Goal: Task Accomplishment & Management: Manage account settings

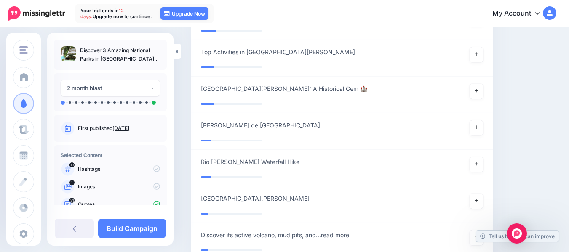
scroll to position [32, 0]
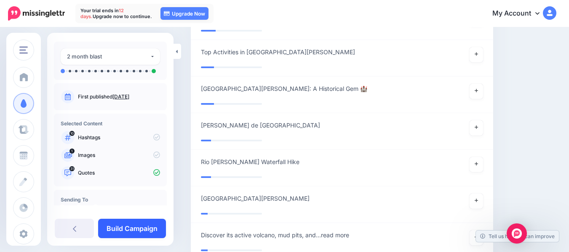
click at [152, 226] on link "Build Campaign" at bounding box center [132, 228] width 68 height 19
click at [152, 226] on link at bounding box center [140, 228] width 54 height 19
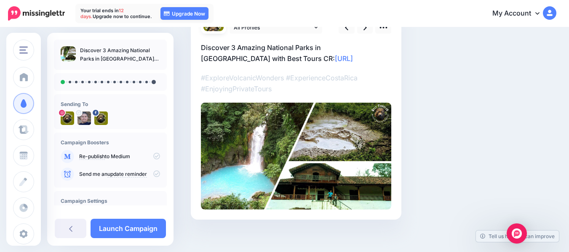
scroll to position [93, 0]
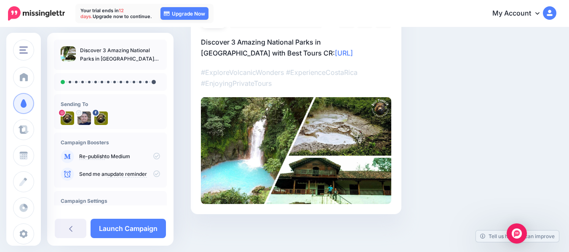
drag, startPoint x: 571, startPoint y: 27, endPoint x: 565, endPoint y: 99, distance: 72.3
click at [565, 99] on html "Your trial ends in 12 days. Upgrade now to continue. 12 days 22 hours 41 mins 1…" at bounding box center [284, 33] width 569 height 252
click at [319, 53] on p "Discover 3 Amazing National Parks in Guanacaste with Best Tours CR: https://ltt…" at bounding box center [296, 48] width 190 height 22
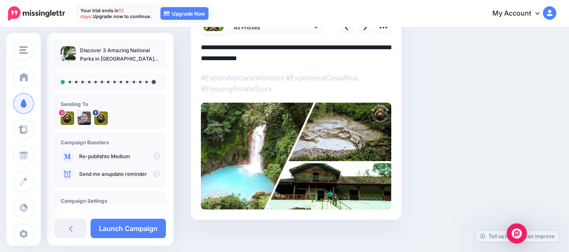
scroll to position [0, 0]
paste textarea "**********"
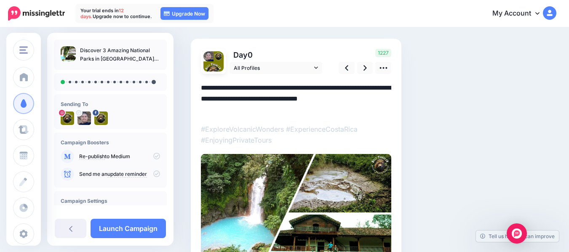
scroll to position [46, 0]
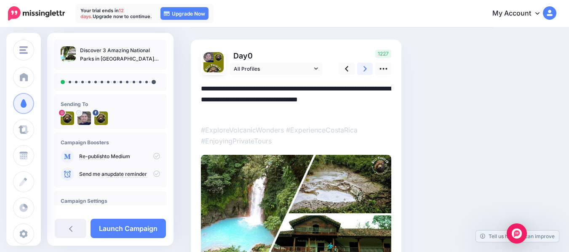
click at [365, 70] on icon at bounding box center [365, 68] width 3 height 5
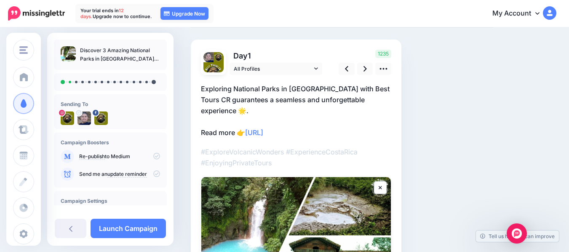
click at [334, 122] on p "Exploring National Parks in Guanacaste with Best Tours CR guarantees a seamless…" at bounding box center [296, 110] width 190 height 55
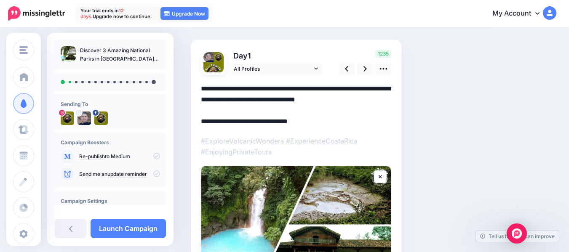
paste textarea "**********"
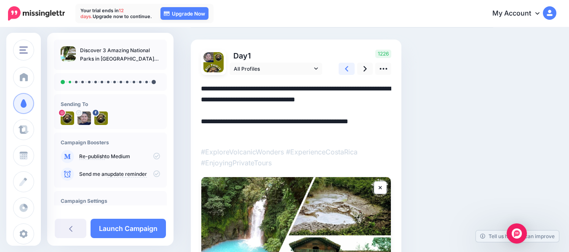
click at [347, 70] on icon at bounding box center [346, 68] width 3 height 5
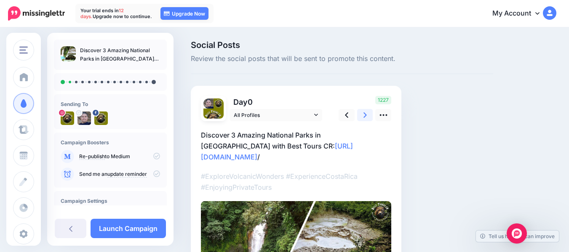
click at [365, 113] on icon at bounding box center [365, 115] width 3 height 9
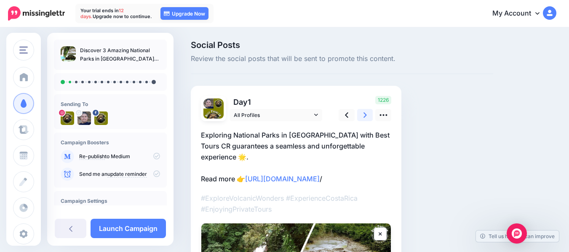
click at [365, 113] on icon at bounding box center [365, 115] width 3 height 9
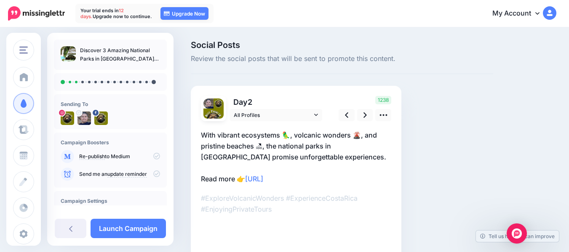
click at [322, 182] on p "With vibrant ecosystems 🦜, volcanic wonders 🌋, and pristine beaches 🏖, the nati…" at bounding box center [296, 157] width 190 height 55
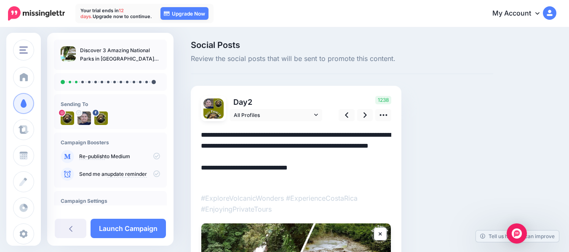
paste textarea "**********"
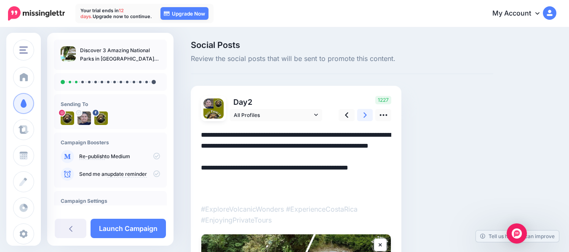
click at [367, 116] on link at bounding box center [365, 115] width 16 height 12
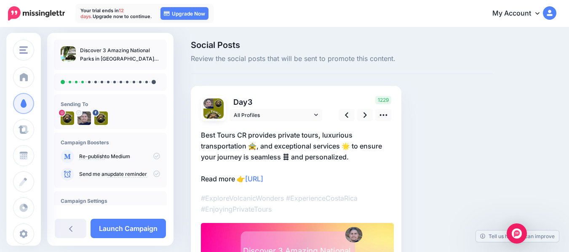
click at [326, 178] on p "Best Tours CR provides private tours, luxurious transportation 🚖, and exception…" at bounding box center [296, 157] width 190 height 55
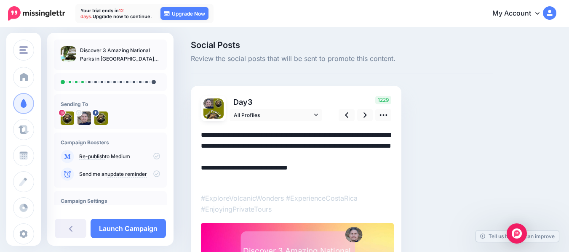
paste textarea "**********"
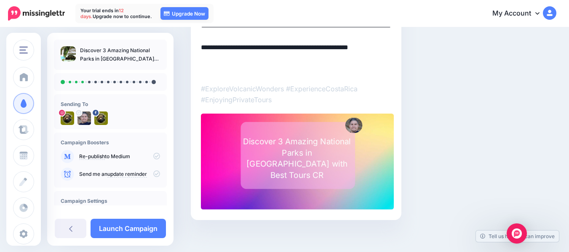
scroll to position [121, 0]
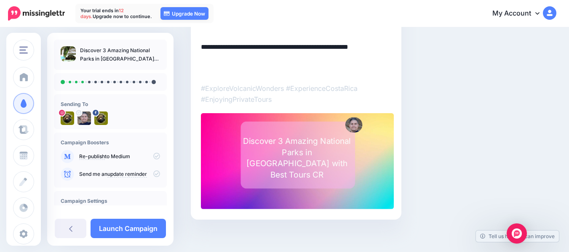
type textarea "**********"
click at [350, 155] on div "Discover 3 Amazing National Parks in [GEOGRAPHIC_DATA] with Best Tours CR" at bounding box center [297, 158] width 112 height 45
type textarea "**********"
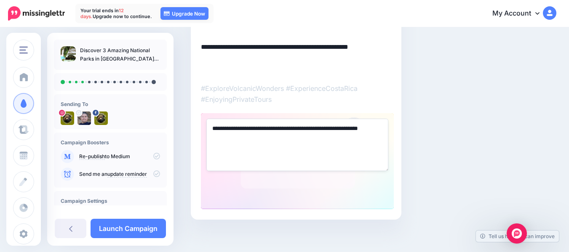
click at [342, 187] on div "**********" at bounding box center [297, 161] width 193 height 96
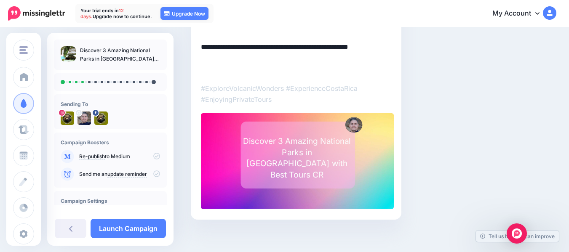
click at [209, 146] on div at bounding box center [297, 161] width 193 height 97
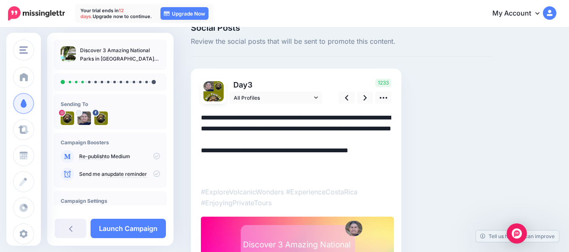
scroll to position [16, 0]
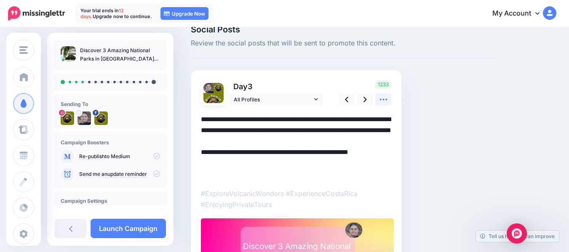
click at [387, 101] on icon at bounding box center [383, 99] width 9 height 9
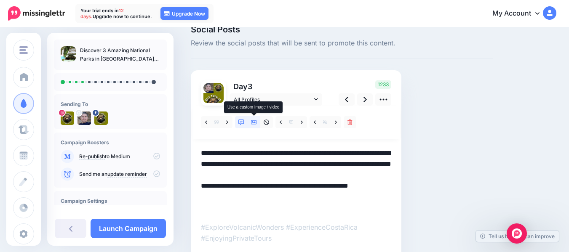
click at [255, 123] on icon at bounding box center [254, 123] width 6 height 4
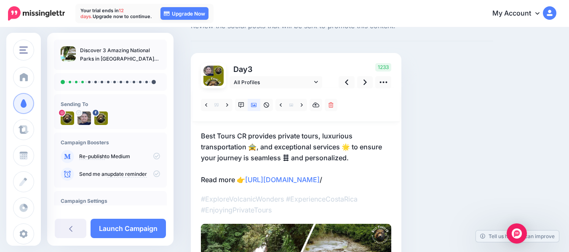
scroll to position [30, 0]
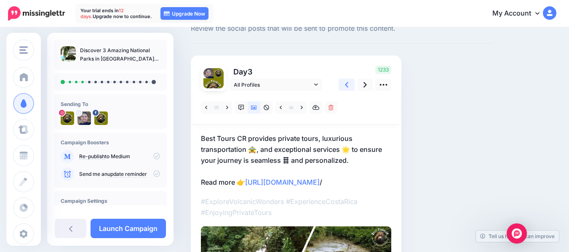
click at [347, 86] on icon at bounding box center [346, 84] width 3 height 5
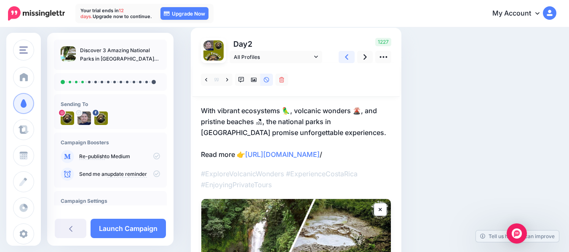
scroll to position [57, 0]
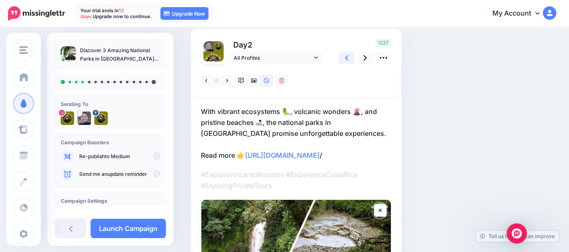
click at [349, 59] on link at bounding box center [347, 58] width 16 height 12
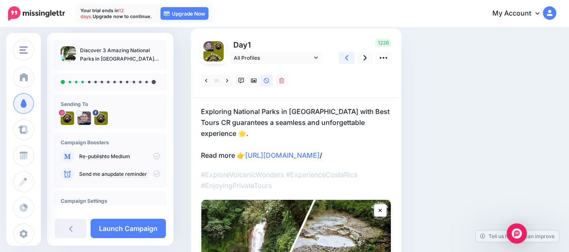
click at [349, 59] on link at bounding box center [347, 58] width 16 height 12
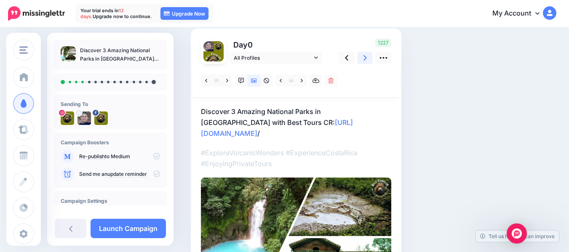
click at [367, 59] on icon at bounding box center [365, 58] width 3 height 9
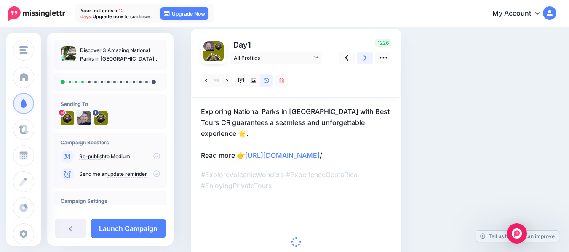
click at [367, 59] on icon at bounding box center [365, 58] width 3 height 9
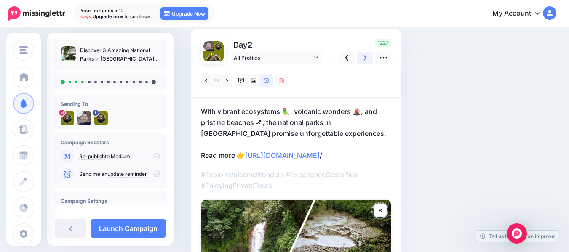
click at [367, 59] on icon at bounding box center [365, 58] width 3 height 9
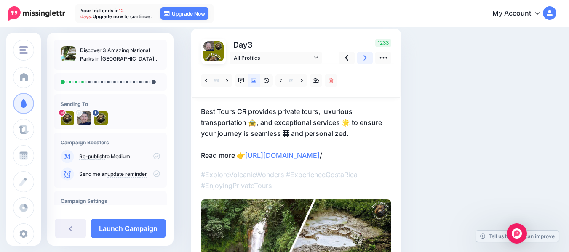
click at [367, 59] on icon at bounding box center [365, 58] width 3 height 9
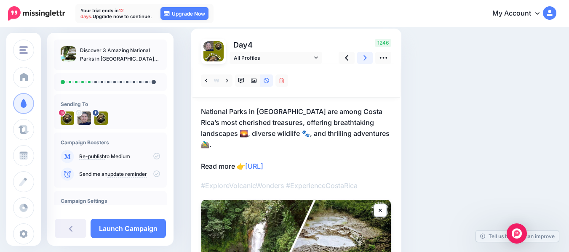
click at [367, 59] on icon at bounding box center [365, 58] width 3 height 9
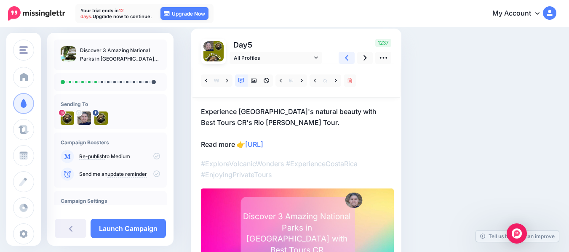
click at [351, 59] on link at bounding box center [347, 58] width 16 height 12
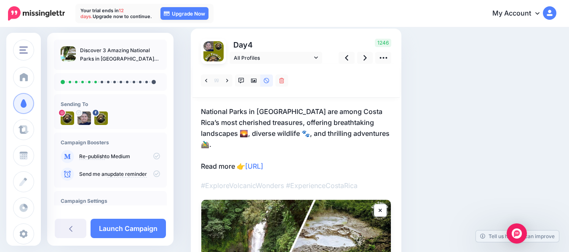
click at [330, 154] on p "National Parks in Guanacaste are among Costa Rica’s most cherished treasures, o…" at bounding box center [296, 139] width 190 height 66
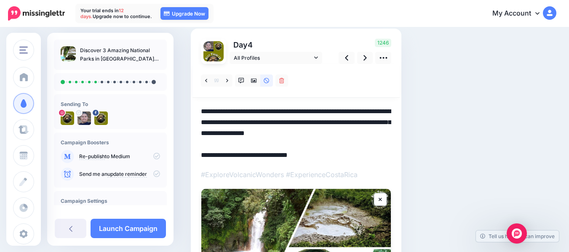
paste textarea "**********"
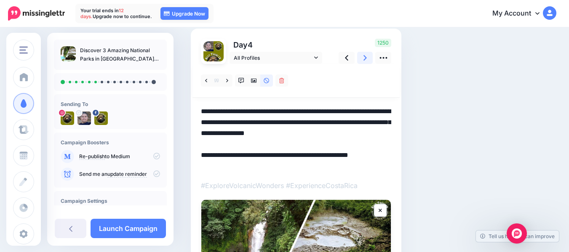
click at [365, 61] on icon at bounding box center [365, 58] width 3 height 9
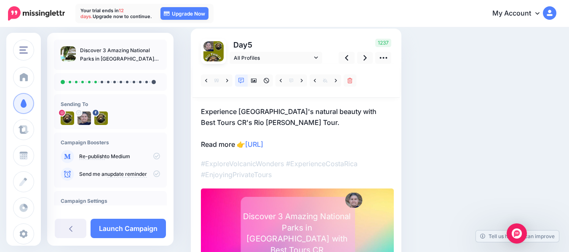
click at [333, 142] on p "Experience Costa Rica's natural beauty with Best Tours CR's Rio Celeste Tour. R…" at bounding box center [296, 128] width 190 height 44
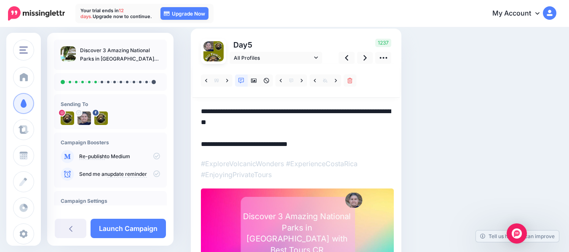
paste textarea "**********"
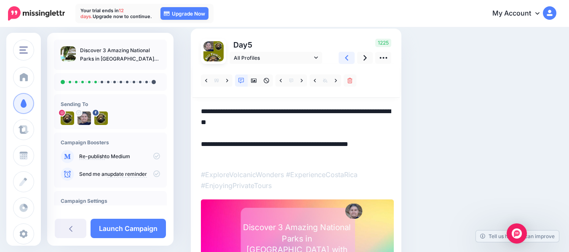
click at [349, 60] on icon at bounding box center [346, 58] width 3 height 9
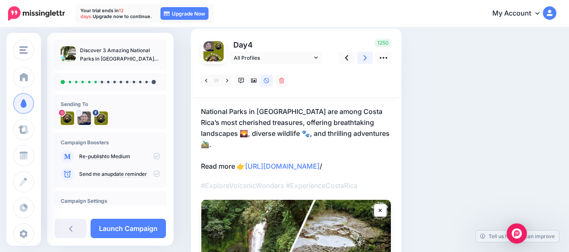
click at [366, 57] on icon at bounding box center [365, 57] width 3 height 5
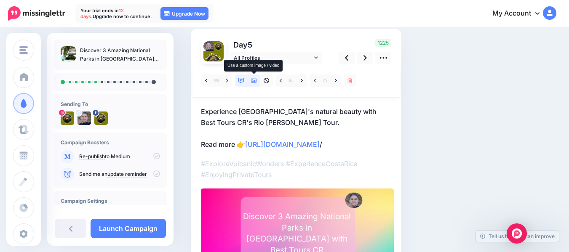
click at [252, 81] on icon at bounding box center [254, 81] width 6 height 4
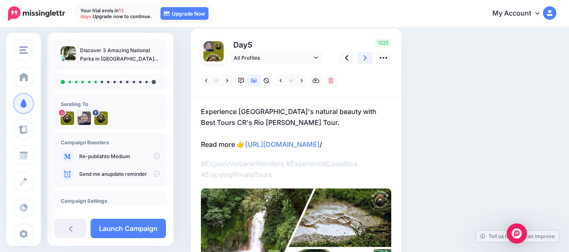
click at [365, 59] on icon at bounding box center [365, 58] width 3 height 9
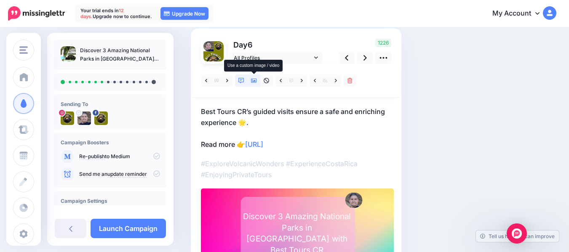
click at [254, 81] on icon at bounding box center [254, 81] width 6 height 4
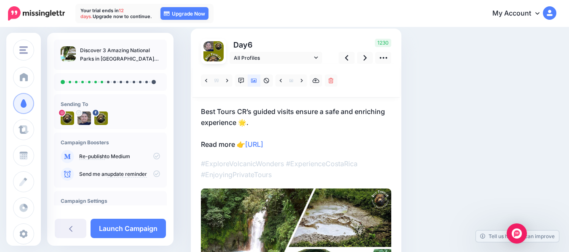
click at [324, 143] on p "Best Tours CR’s guided visits ensure a safe and enriching experience 🌟. Read mo…" at bounding box center [296, 128] width 190 height 44
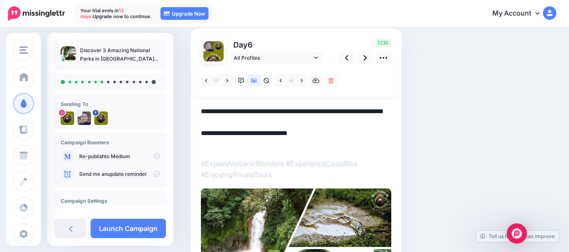
paste textarea "**********"
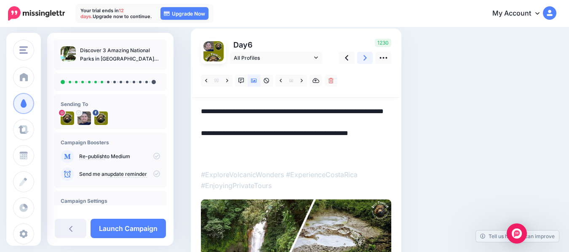
click at [365, 57] on icon at bounding box center [365, 58] width 3 height 9
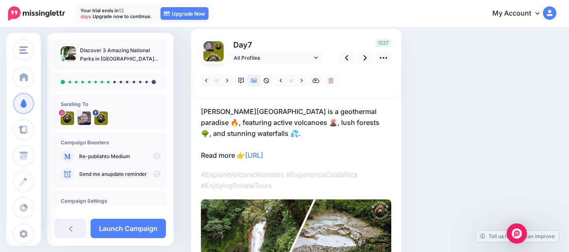
click at [326, 154] on p "Rincón de la Vieja National Park is a geothermal paradise 🔥, featuring active v…" at bounding box center [296, 133] width 190 height 55
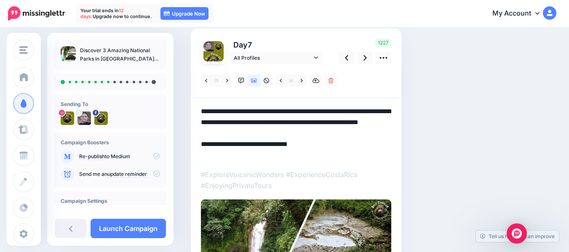
paste textarea "**********"
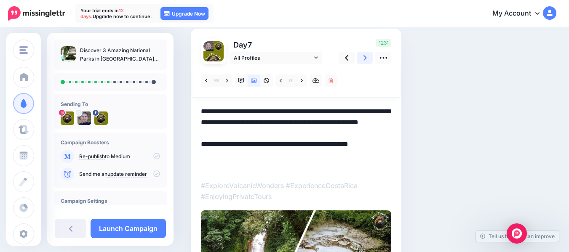
click at [366, 58] on icon at bounding box center [365, 57] width 3 height 5
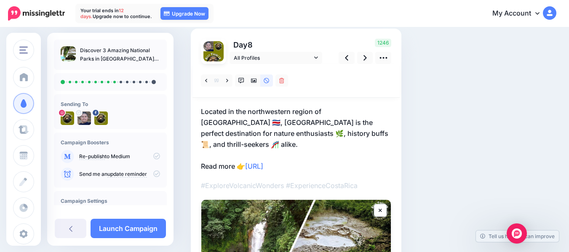
drag, startPoint x: 247, startPoint y: 156, endPoint x: 319, endPoint y: 158, distance: 72.5
click at [319, 158] on p "Located in the northwestern region of Costa Rica 🇨🇷, Guanacaste is the perfect …" at bounding box center [296, 139] width 190 height 66
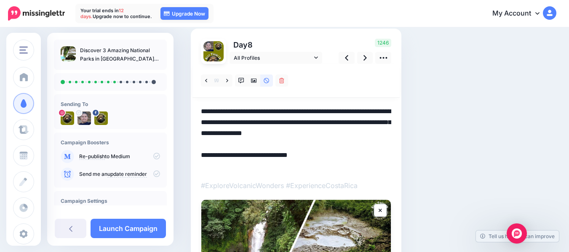
paste textarea "**********"
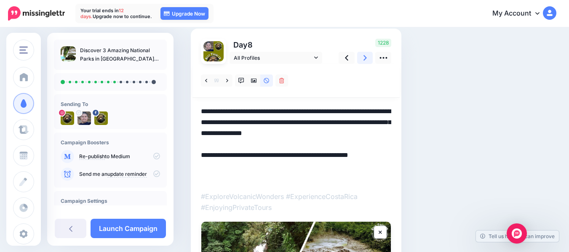
click at [365, 59] on icon at bounding box center [365, 57] width 3 height 5
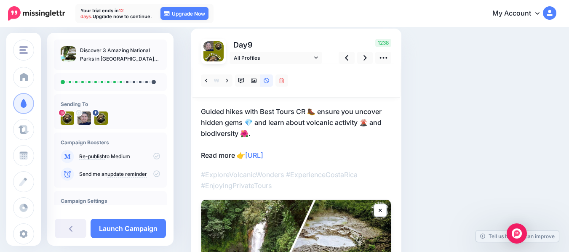
click at [332, 158] on p "Guided hikes with Best Tours CR 🥾 ensure you uncover hidden gems 💎 and learn ab…" at bounding box center [296, 133] width 190 height 55
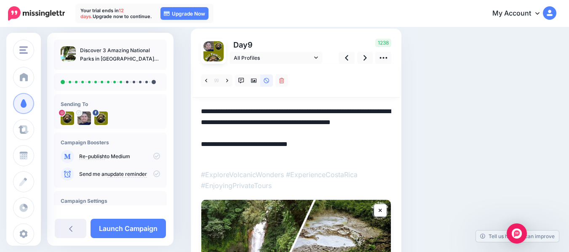
paste textarea "**********"
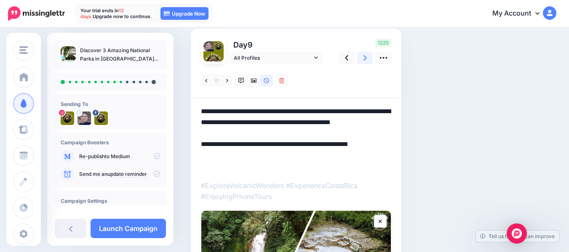
click at [365, 58] on icon at bounding box center [365, 58] width 3 height 9
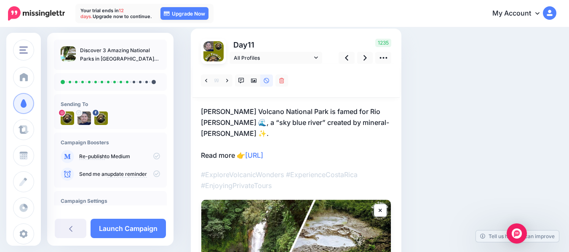
click at [336, 144] on p "Tenorio Volcano National Park is famed for Rio Celeste 🌊, a “sky blue river” cr…" at bounding box center [296, 133] width 190 height 55
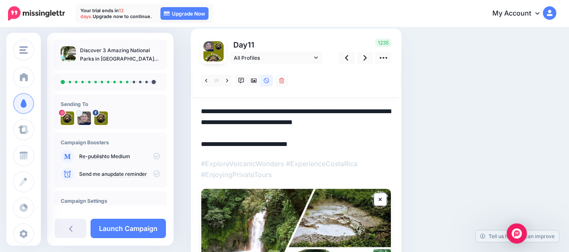
paste textarea "**********"
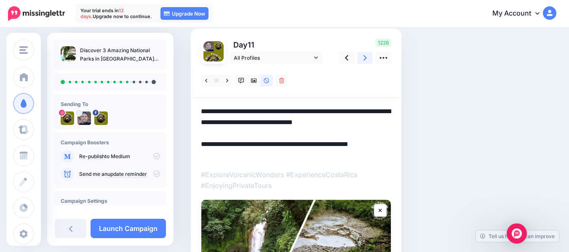
click at [367, 58] on icon at bounding box center [365, 57] width 3 height 5
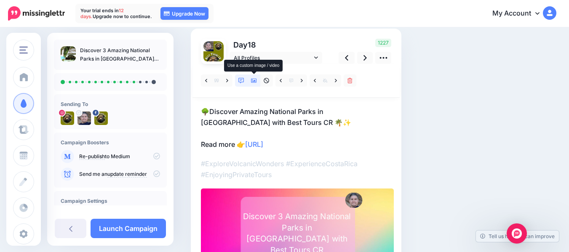
click at [254, 84] on link at bounding box center [254, 81] width 13 height 12
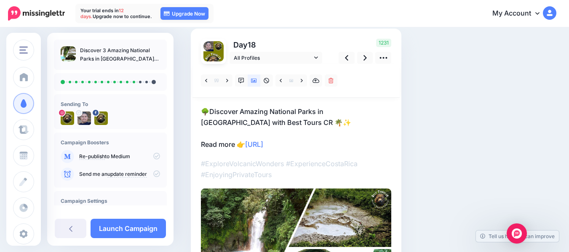
click at [329, 146] on p "🌳Discover Amazing National Parks in Guanacaste with Best Tours CR 🌴✨ Read more …" at bounding box center [296, 128] width 190 height 44
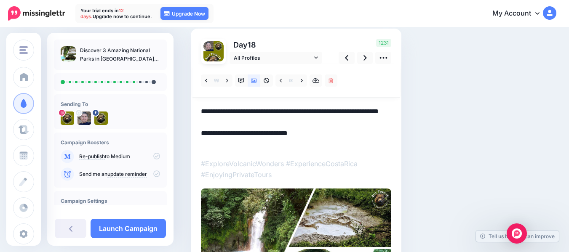
paste textarea "**********"
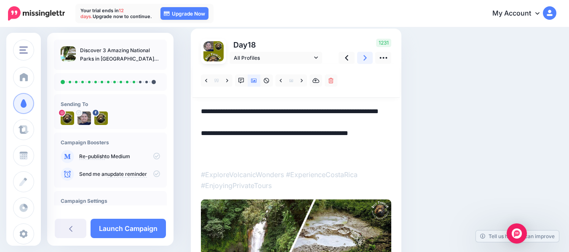
click at [364, 59] on icon at bounding box center [365, 58] width 3 height 9
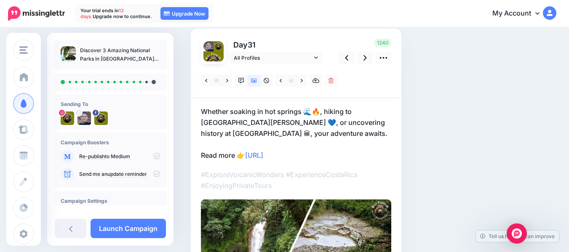
click at [336, 156] on p "Whether soaking in hot springs 🌊🔥, hiking to Rio Celeste 💙, or uncovering histo…" at bounding box center [296, 133] width 190 height 55
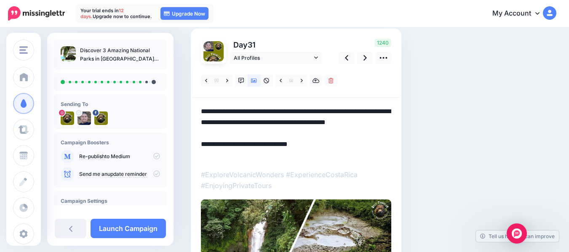
paste textarea "**********"
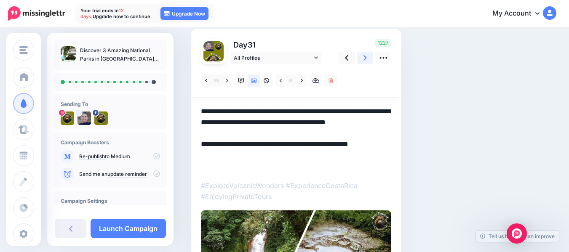
click at [367, 61] on link at bounding box center [365, 58] width 16 height 12
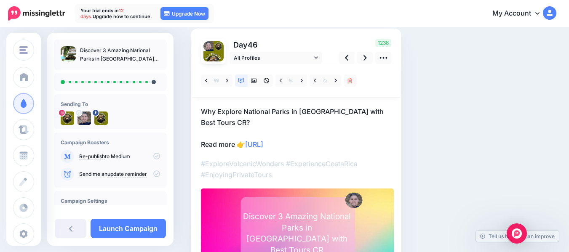
click at [328, 142] on p "Why Explore National Parks in Guanacaste with Best Tours CR? Read more 👉 https:…" at bounding box center [296, 128] width 190 height 44
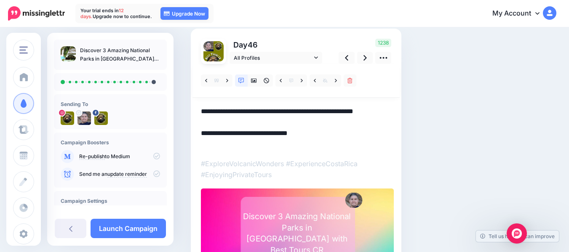
paste textarea "**********"
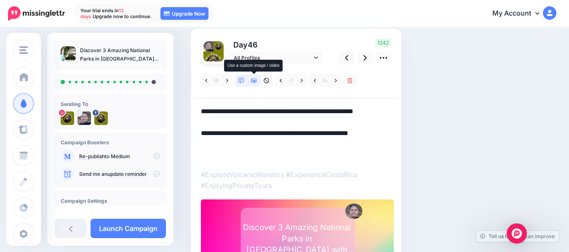
click at [252, 81] on icon at bounding box center [254, 81] width 6 height 6
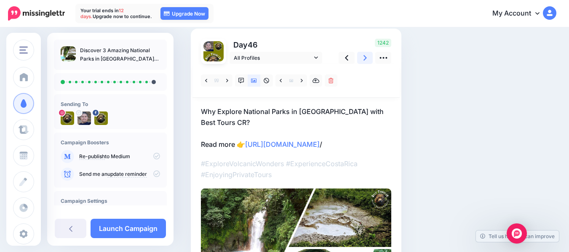
click at [364, 58] on icon at bounding box center [365, 58] width 3 height 9
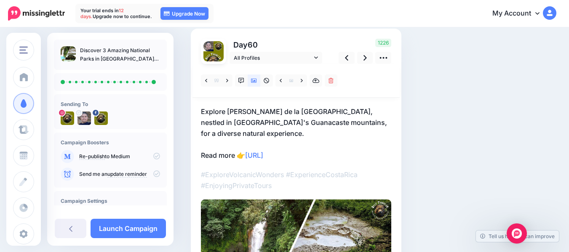
click at [328, 157] on p "Explore Rincon de la Vieja National Park, nestled in Costa Rica's Guanacaste mo…" at bounding box center [296, 133] width 190 height 55
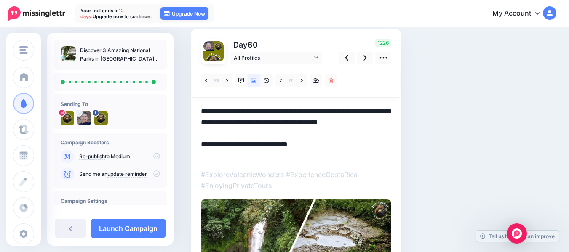
paste textarea "**********"
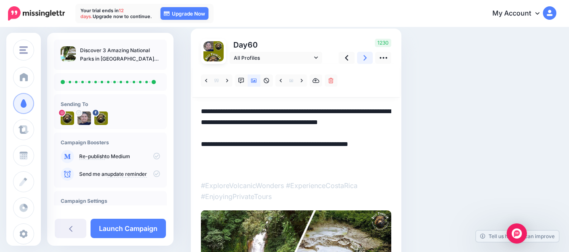
type textarea "**********"
click at [366, 57] on icon at bounding box center [365, 57] width 3 height 5
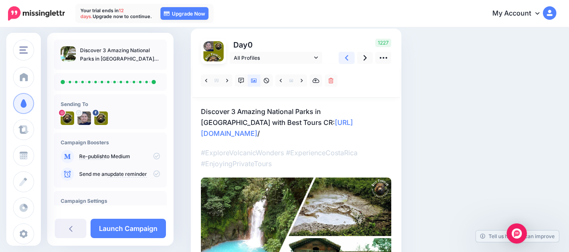
click at [346, 61] on icon at bounding box center [346, 58] width 3 height 9
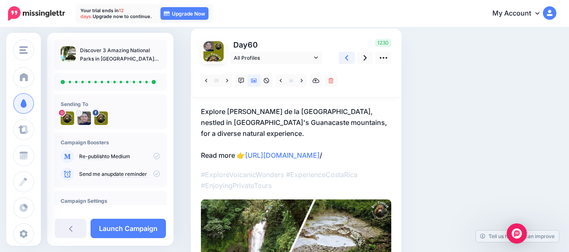
click at [346, 61] on icon at bounding box center [346, 58] width 3 height 9
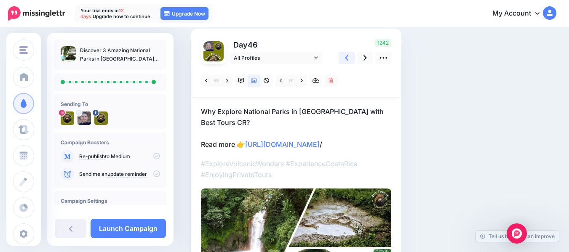
click at [346, 61] on icon at bounding box center [346, 58] width 3 height 9
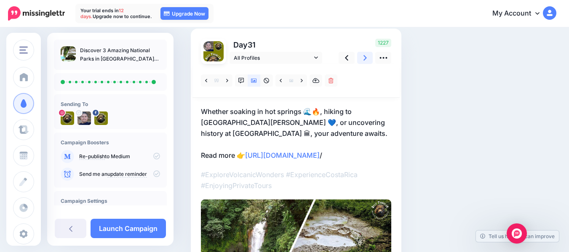
click at [364, 58] on icon at bounding box center [365, 58] width 3 height 9
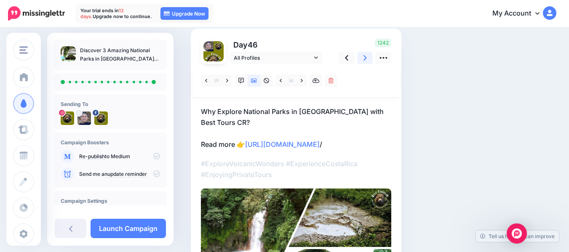
click at [364, 59] on icon at bounding box center [365, 58] width 3 height 9
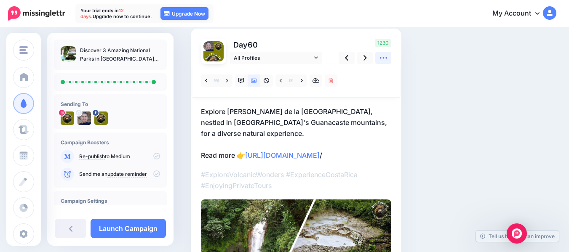
click at [381, 58] on icon at bounding box center [384, 58] width 8 height 2
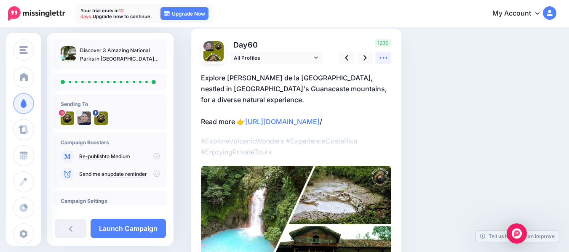
click at [381, 58] on icon at bounding box center [384, 58] width 8 height 2
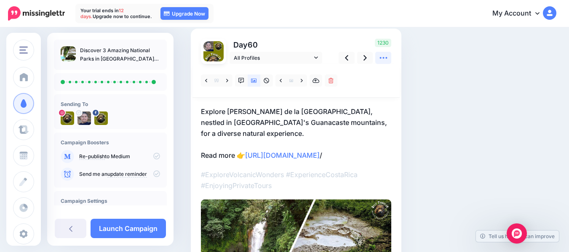
click at [381, 58] on icon at bounding box center [384, 58] width 8 height 2
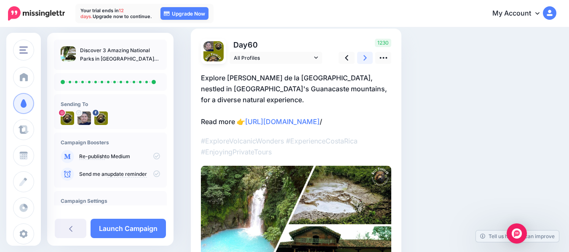
click at [366, 58] on icon at bounding box center [365, 57] width 3 height 5
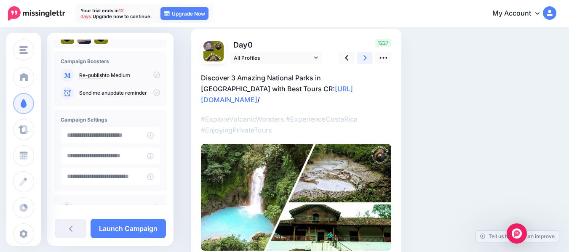
scroll to position [84, 0]
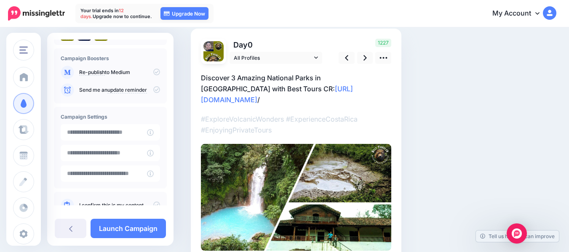
click at [153, 73] on icon at bounding box center [156, 72] width 7 height 7
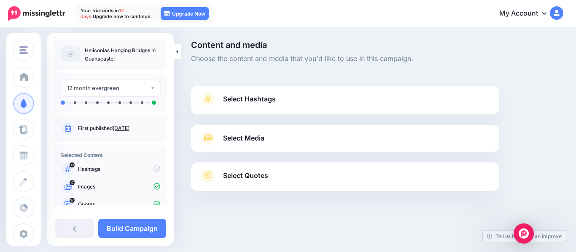
scroll to position [61, 0]
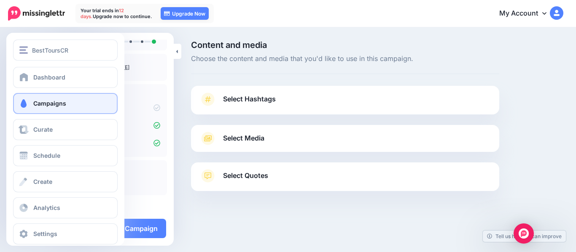
click at [27, 103] on span at bounding box center [23, 103] width 11 height 8
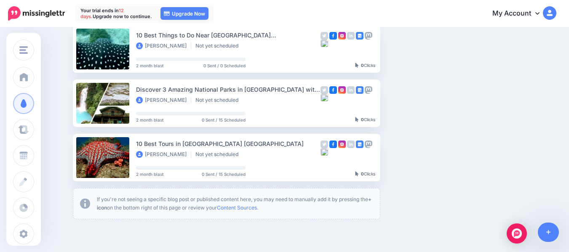
scroll to position [303, 0]
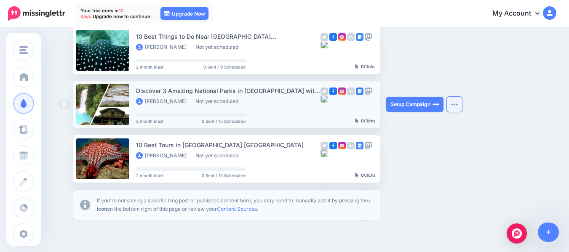
click at [458, 105] on img "button" at bounding box center [454, 104] width 7 height 3
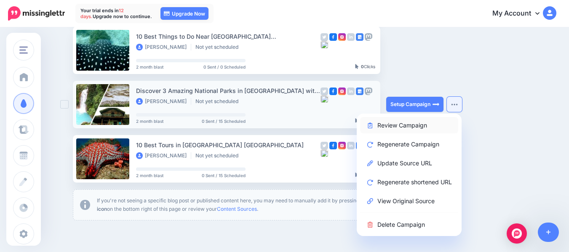
click at [414, 125] on link "Review Campaign" at bounding box center [409, 125] width 98 height 16
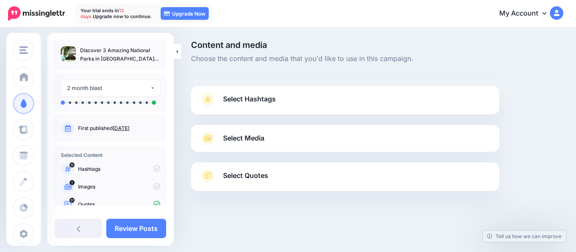
click at [286, 183] on link "Select Quotes" at bounding box center [344, 180] width 291 height 22
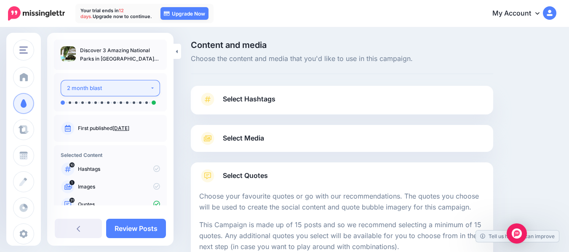
click at [137, 91] on div "2 month blast" at bounding box center [108, 88] width 83 height 10
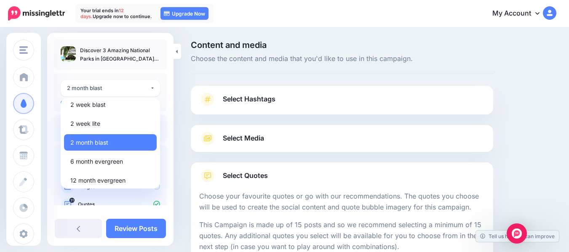
scroll to position [8, 0]
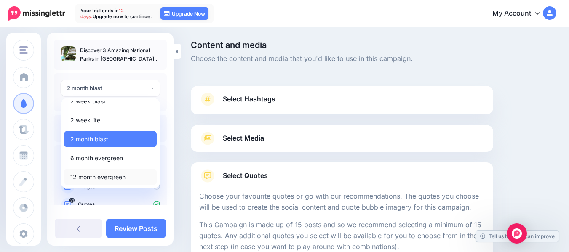
click at [113, 178] on span "12 month evergreen" at bounding box center [97, 177] width 55 height 10
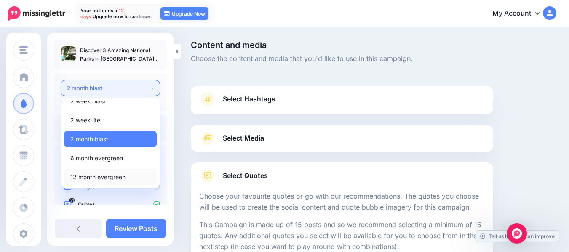
select select "******"
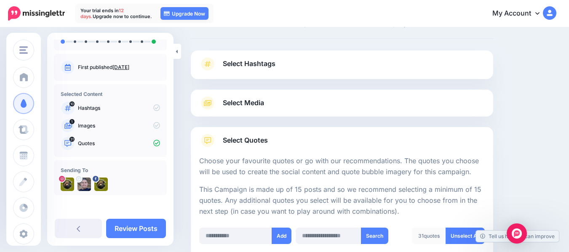
scroll to position [0, 0]
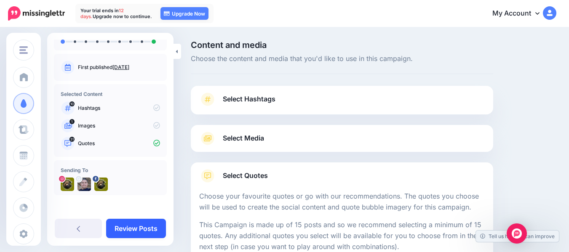
click at [146, 227] on link "Review Posts" at bounding box center [136, 228] width 60 height 19
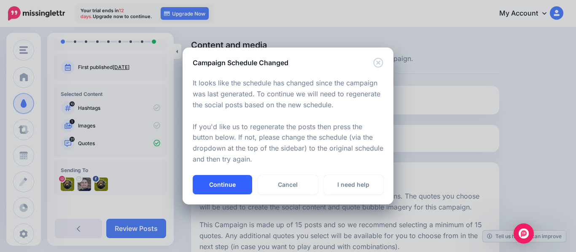
click at [223, 187] on button "Continue" at bounding box center [222, 184] width 59 height 19
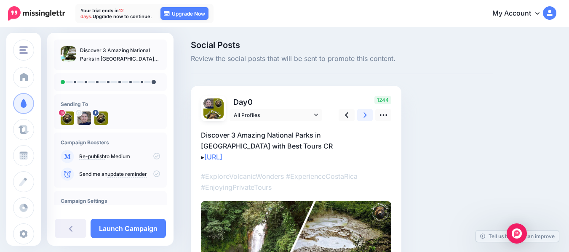
click at [367, 116] on link at bounding box center [365, 115] width 16 height 12
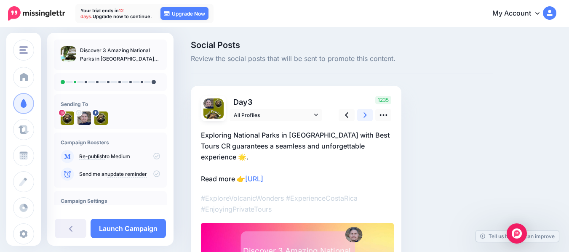
click at [367, 116] on link at bounding box center [365, 115] width 16 height 12
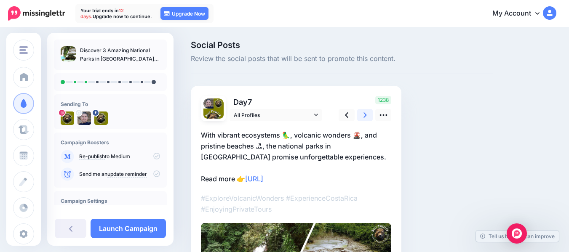
click at [367, 116] on link at bounding box center [365, 115] width 16 height 12
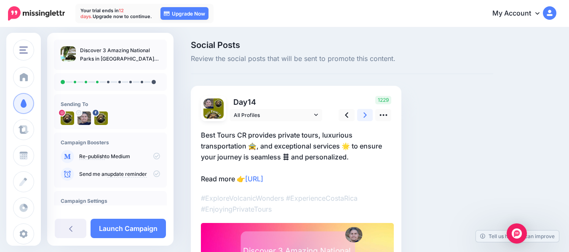
click at [367, 116] on link at bounding box center [365, 115] width 16 height 12
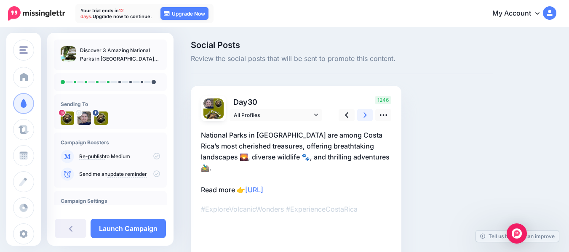
click at [367, 116] on link at bounding box center [365, 115] width 16 height 12
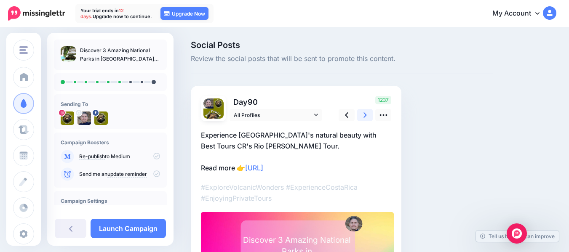
click at [367, 116] on link at bounding box center [365, 115] width 16 height 12
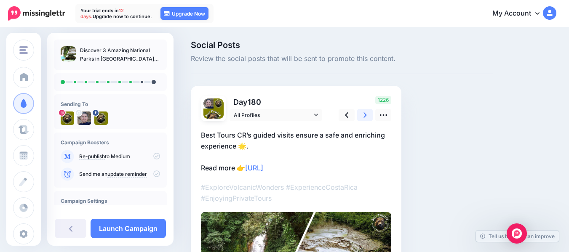
click at [367, 116] on link at bounding box center [365, 115] width 16 height 12
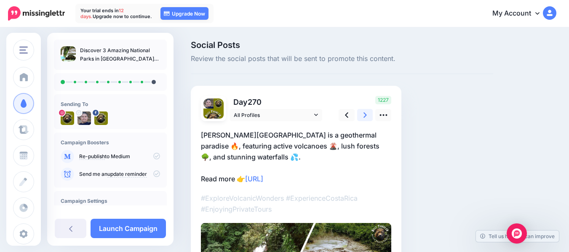
click at [367, 116] on link at bounding box center [365, 115] width 16 height 12
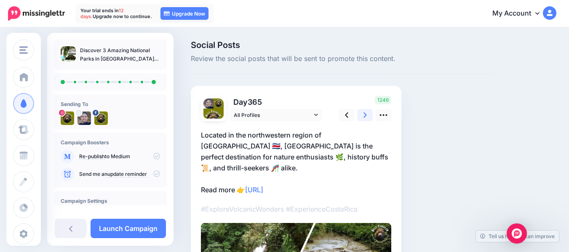
click at [367, 116] on link at bounding box center [365, 115] width 16 height 12
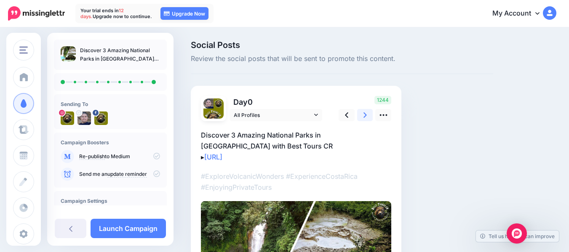
click at [367, 116] on link at bounding box center [365, 115] width 16 height 12
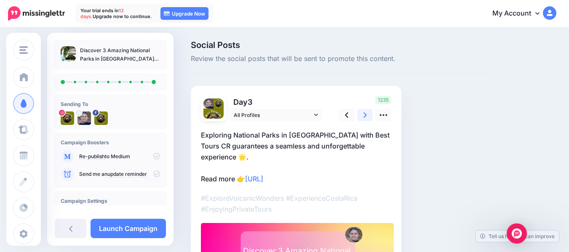
click at [367, 116] on link at bounding box center [365, 115] width 16 height 12
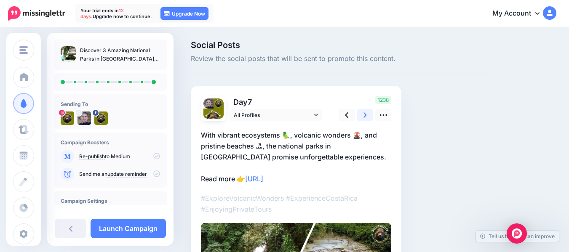
click at [367, 116] on link at bounding box center [365, 115] width 16 height 12
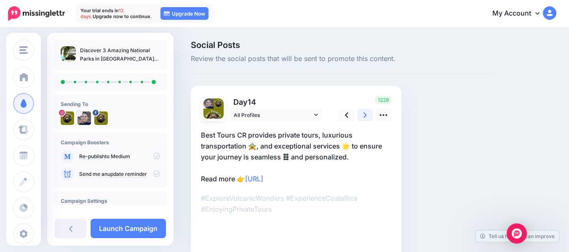
click at [367, 116] on link at bounding box center [365, 115] width 16 height 12
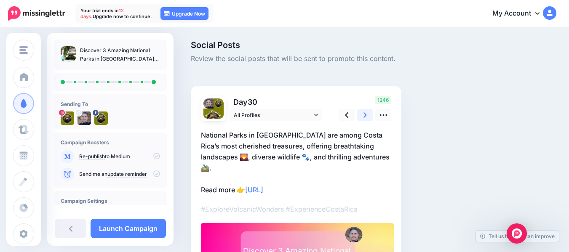
click at [367, 116] on link at bounding box center [365, 115] width 16 height 12
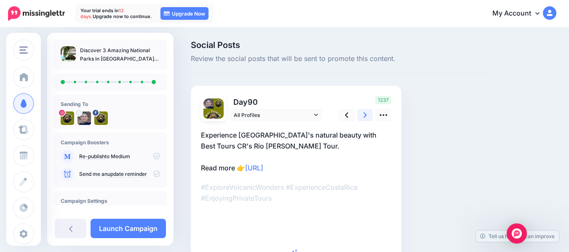
click at [367, 116] on link at bounding box center [365, 115] width 16 height 12
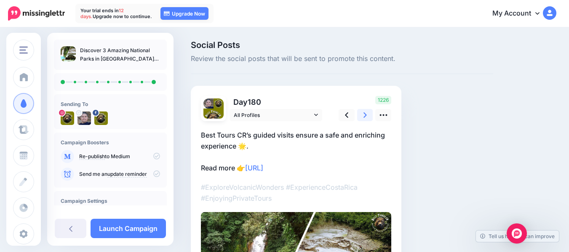
click at [367, 116] on link at bounding box center [365, 115] width 16 height 12
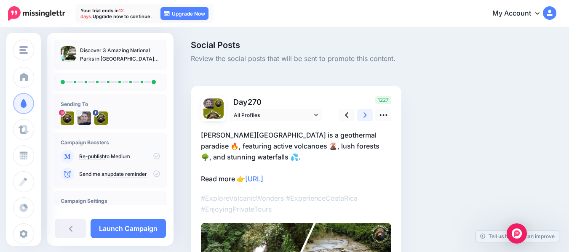
click at [367, 116] on link at bounding box center [365, 115] width 16 height 12
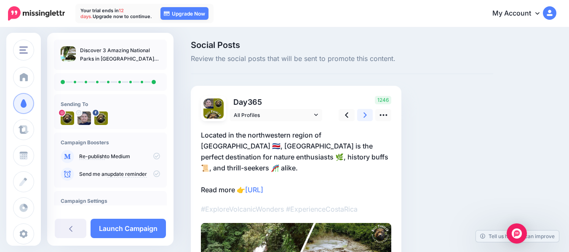
click at [367, 116] on link at bounding box center [365, 115] width 16 height 12
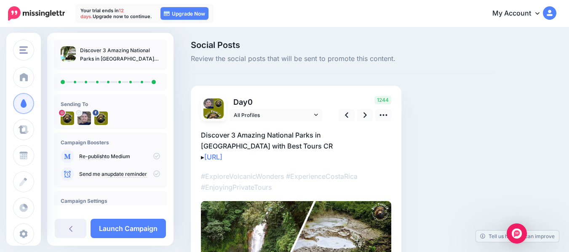
click at [101, 202] on h4 "Campaign Settings" at bounding box center [110, 201] width 99 height 6
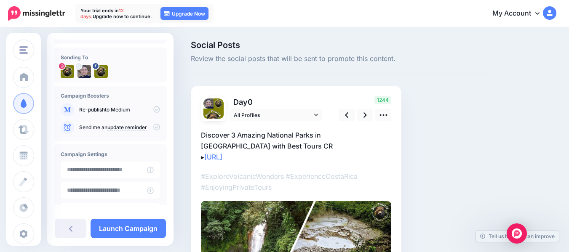
scroll to position [48, 0]
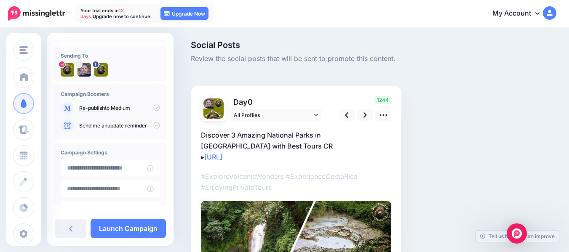
click at [153, 127] on icon at bounding box center [156, 125] width 7 height 7
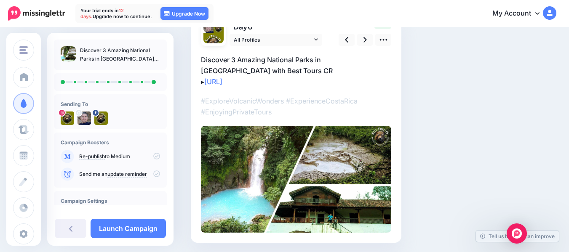
scroll to position [104, 0]
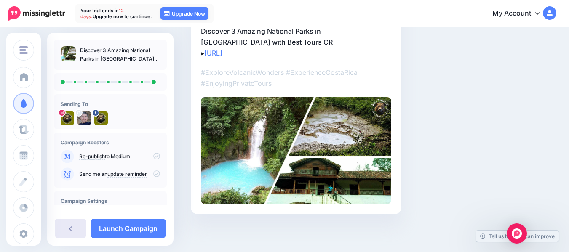
click at [73, 233] on link at bounding box center [71, 228] width 32 height 19
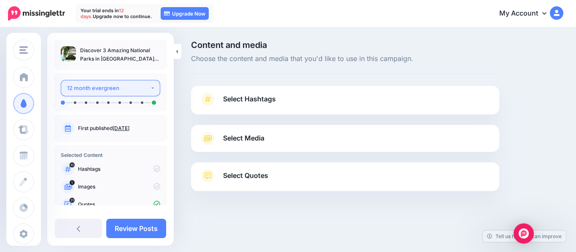
click at [140, 92] on div "12 month evergreen" at bounding box center [108, 88] width 83 height 10
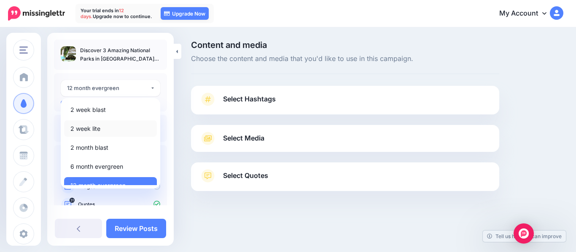
click at [94, 131] on span "2 week lite" at bounding box center [85, 129] width 30 height 10
select select "******"
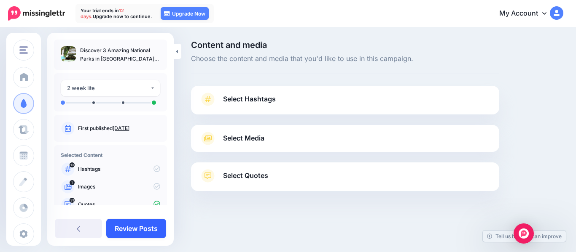
click at [132, 226] on link "Review Posts" at bounding box center [136, 228] width 60 height 19
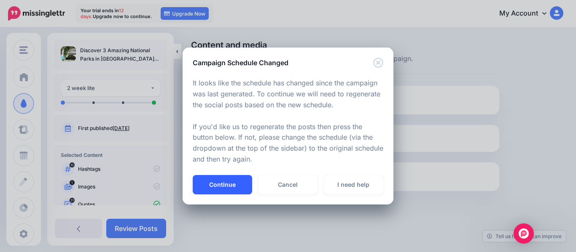
click at [224, 186] on button "Continue" at bounding box center [222, 184] width 59 height 19
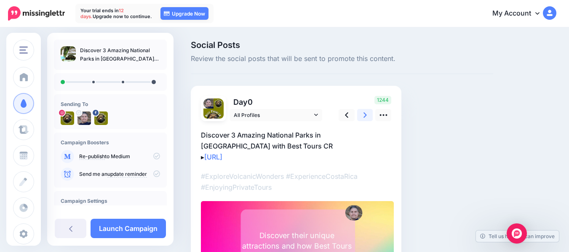
click at [368, 116] on link at bounding box center [365, 115] width 16 height 12
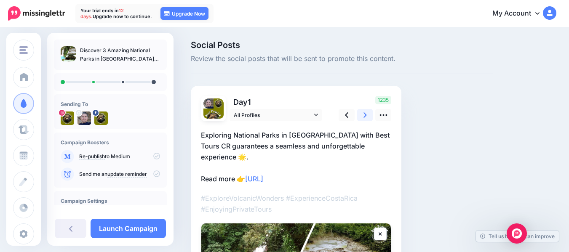
click at [368, 116] on link at bounding box center [365, 115] width 16 height 12
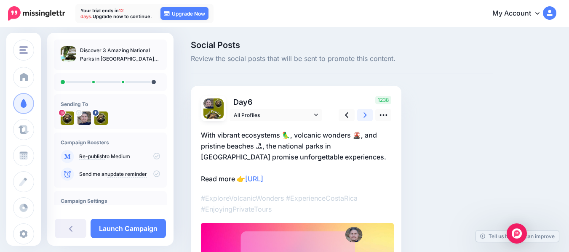
click at [368, 116] on link at bounding box center [365, 115] width 16 height 12
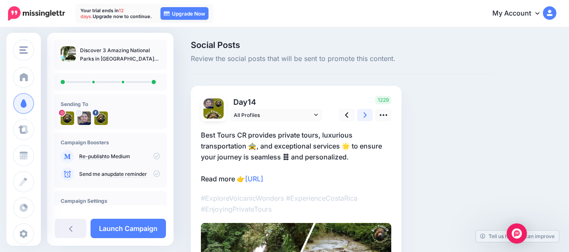
click at [368, 116] on link at bounding box center [365, 115] width 16 height 12
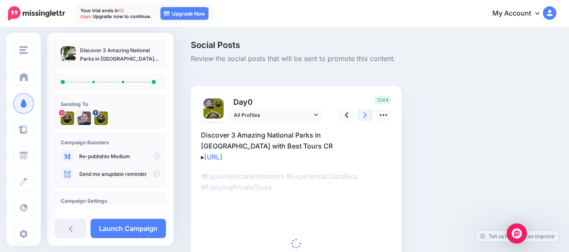
click at [368, 116] on link at bounding box center [365, 115] width 16 height 12
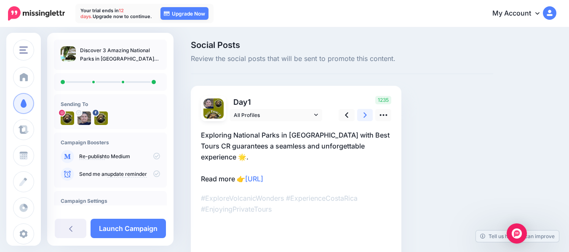
click at [368, 116] on link at bounding box center [365, 115] width 16 height 12
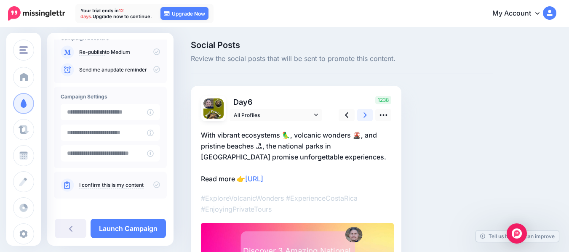
scroll to position [108, 0]
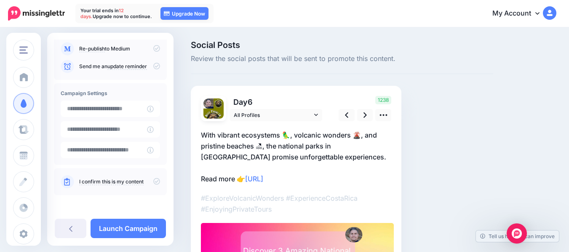
click at [153, 181] on icon at bounding box center [156, 181] width 7 height 7
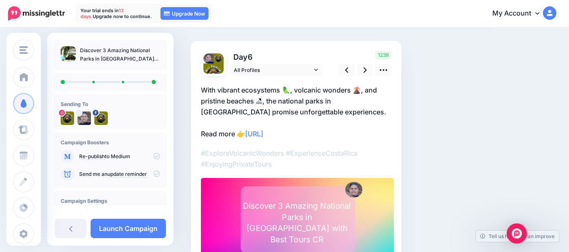
scroll to position [50, 0]
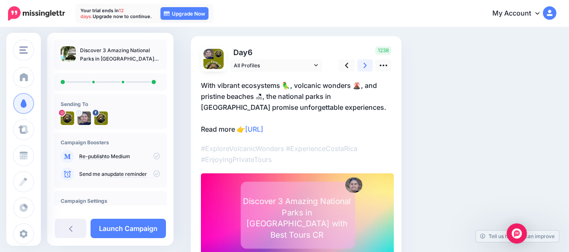
click at [367, 68] on icon at bounding box center [365, 65] width 3 height 9
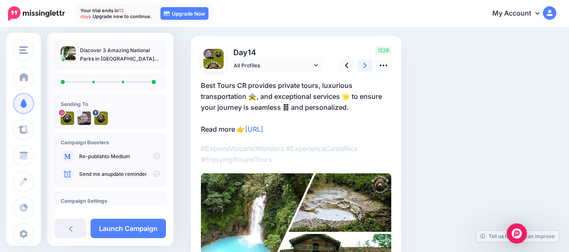
click at [367, 68] on icon at bounding box center [365, 65] width 3 height 9
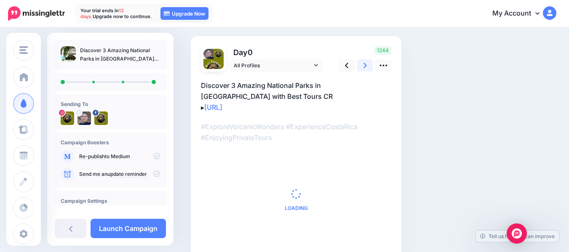
click at [367, 68] on icon at bounding box center [365, 65] width 3 height 9
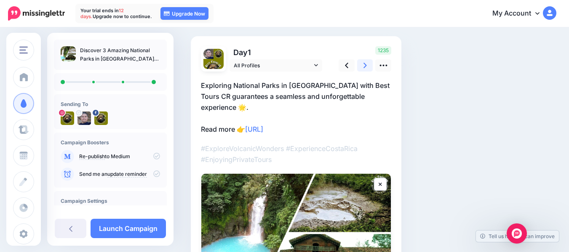
click at [366, 69] on icon at bounding box center [365, 65] width 3 height 9
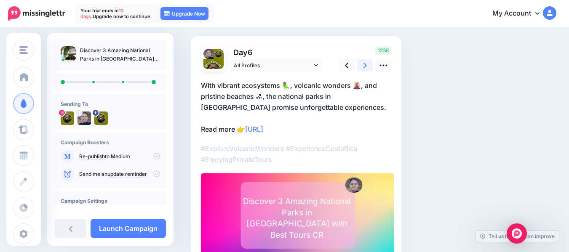
click at [366, 69] on icon at bounding box center [365, 65] width 3 height 9
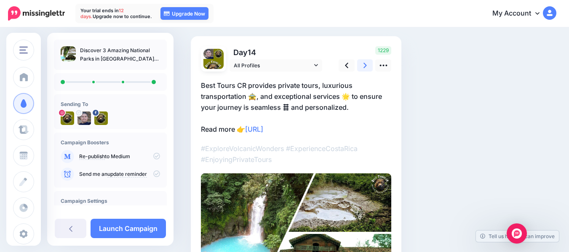
click at [366, 69] on icon at bounding box center [365, 65] width 3 height 9
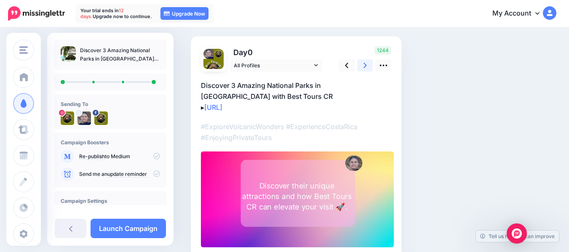
click at [366, 69] on icon at bounding box center [365, 65] width 3 height 9
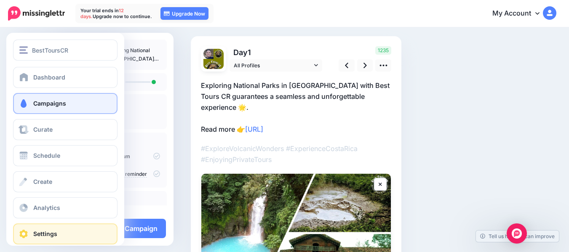
click at [39, 231] on span "Settings" at bounding box center [45, 234] width 24 height 7
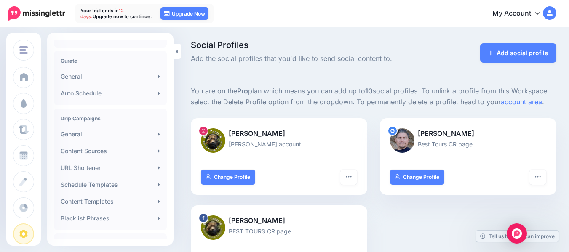
scroll to position [174, 0]
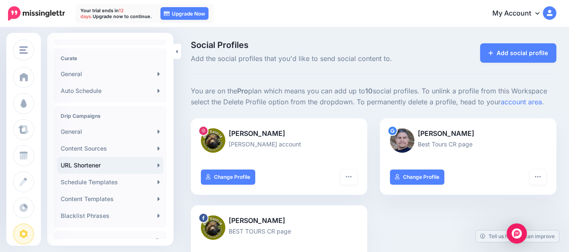
click at [158, 165] on icon at bounding box center [159, 166] width 2 height 4
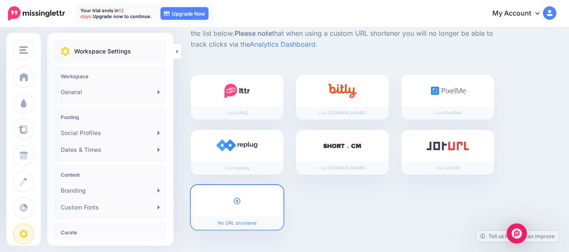
scroll to position [109, 0]
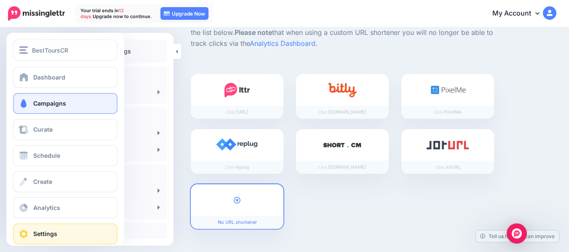
click at [42, 97] on link "Campaigns" at bounding box center [65, 103] width 105 height 21
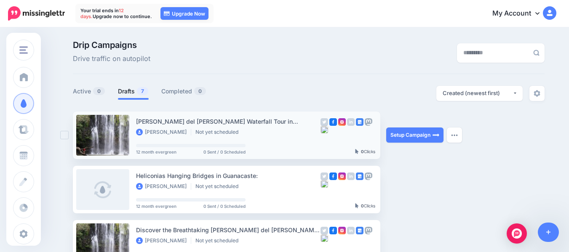
click at [64, 137] on ins at bounding box center [64, 135] width 8 height 8
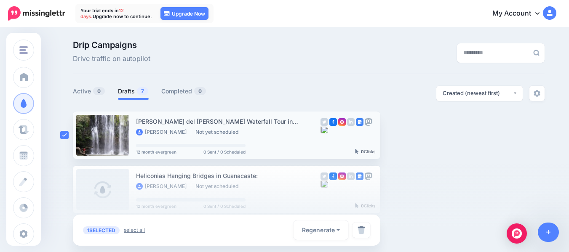
click at [137, 230] on link "select all" at bounding box center [134, 230] width 21 height 8
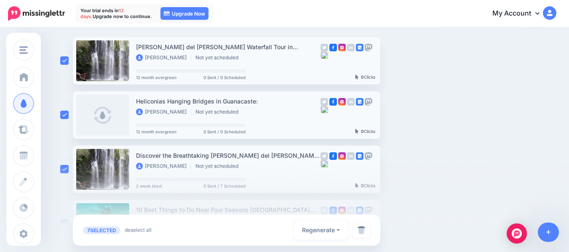
scroll to position [76, 0]
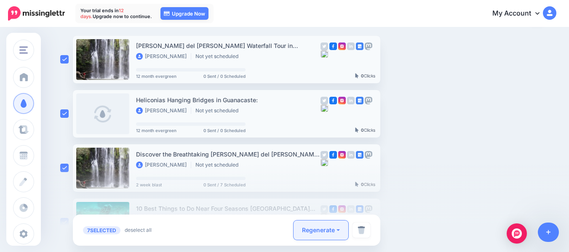
click at [342, 233] on button "Regenerate" at bounding box center [321, 230] width 55 height 19
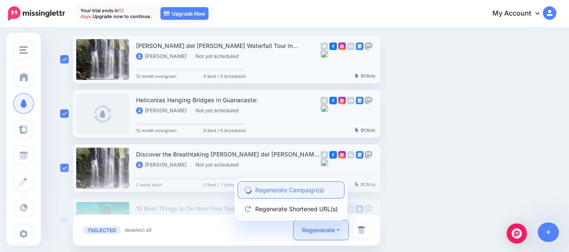
click at [310, 193] on link "Regenerate Campaign(s)" at bounding box center [291, 190] width 106 height 16
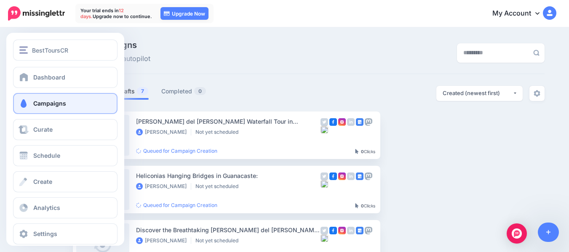
click at [27, 102] on span at bounding box center [23, 103] width 11 height 8
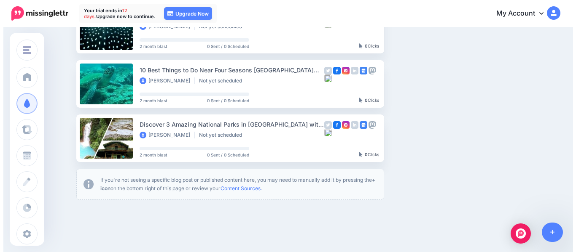
scroll to position [327, 0]
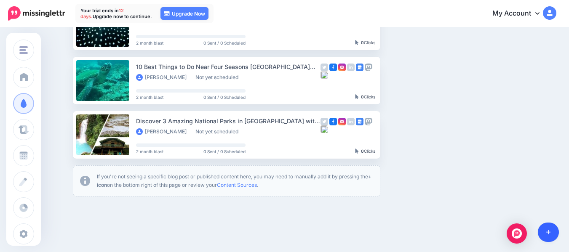
click at [547, 235] on icon at bounding box center [549, 233] width 5 height 6
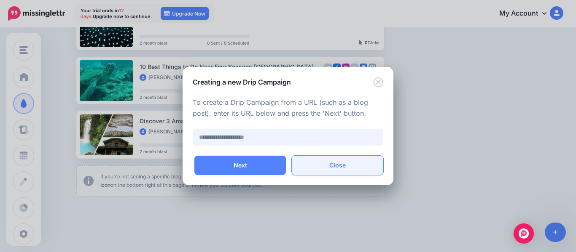
paste input "**********"
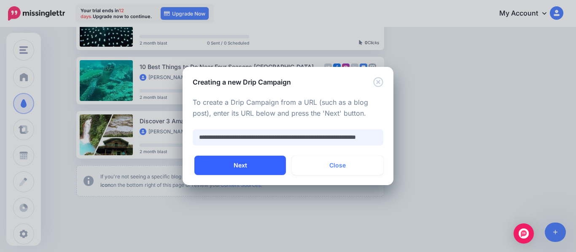
type input "**********"
click at [274, 164] on button "Next" at bounding box center [239, 165] width 91 height 19
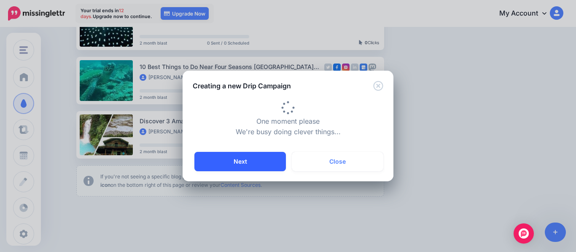
type input "**********"
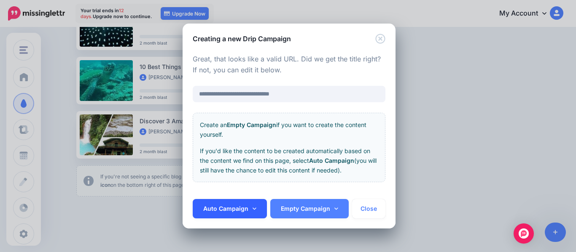
click at [232, 207] on link "Auto Campaign" at bounding box center [230, 208] width 74 height 19
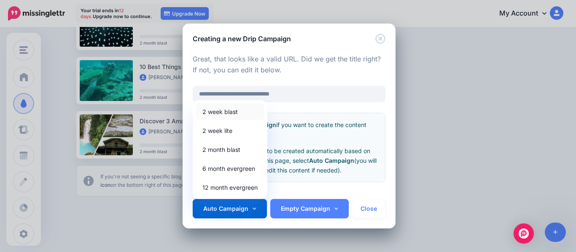
click at [228, 113] on link "2 week blast" at bounding box center [230, 112] width 68 height 16
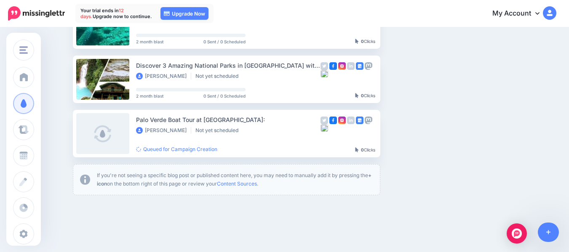
scroll to position [383, 0]
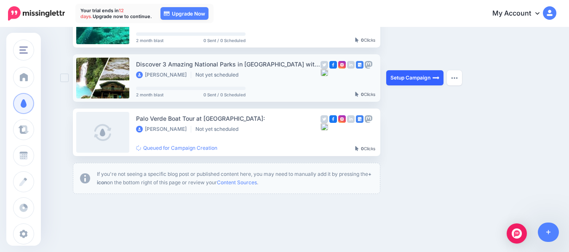
click at [424, 76] on link "Setup Campaign" at bounding box center [414, 77] width 57 height 15
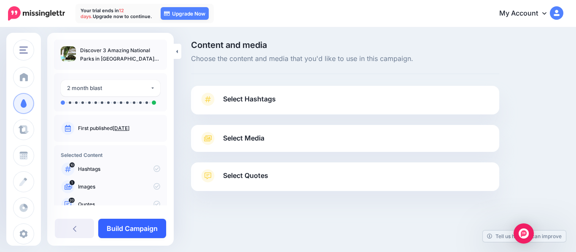
click at [139, 232] on link "Build Campaign" at bounding box center [132, 228] width 68 height 19
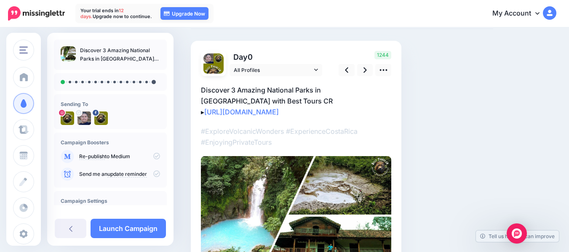
scroll to position [32, 0]
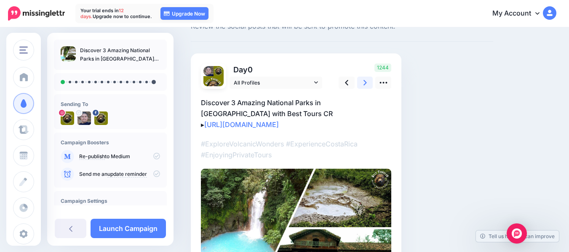
click at [367, 82] on icon at bounding box center [365, 82] width 3 height 9
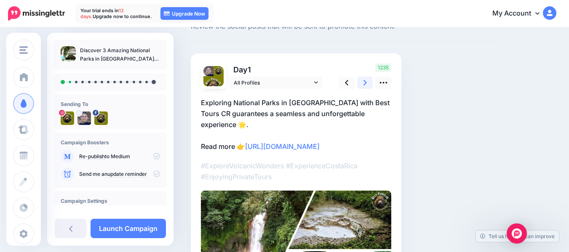
click at [367, 82] on icon at bounding box center [365, 82] width 3 height 9
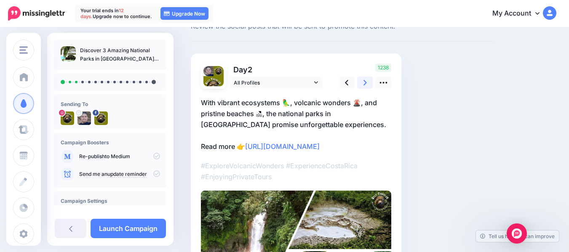
click at [367, 82] on icon at bounding box center [365, 82] width 3 height 9
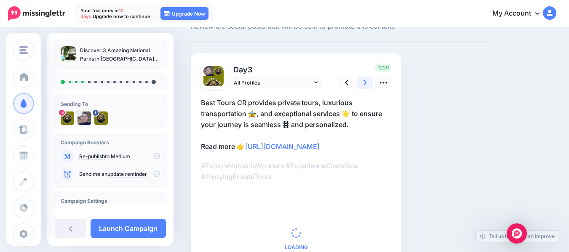
click at [367, 82] on icon at bounding box center [365, 82] width 3 height 9
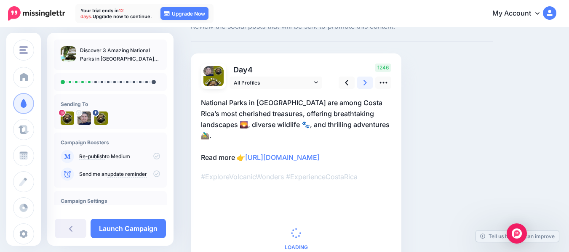
click at [367, 82] on icon at bounding box center [365, 82] width 3 height 9
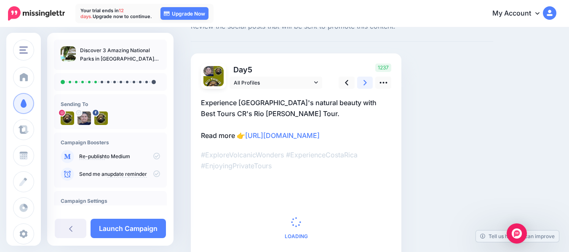
click at [367, 82] on icon at bounding box center [365, 82] width 3 height 9
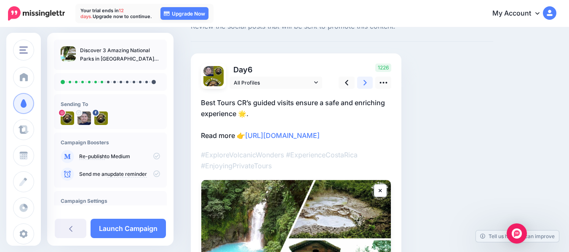
click at [367, 82] on icon at bounding box center [365, 82] width 3 height 9
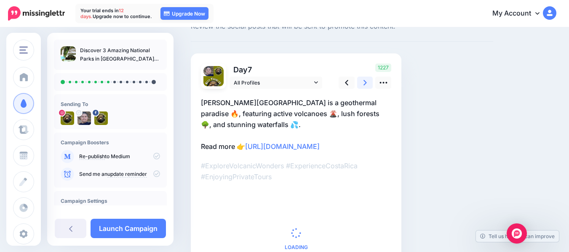
click at [367, 82] on icon at bounding box center [365, 82] width 3 height 9
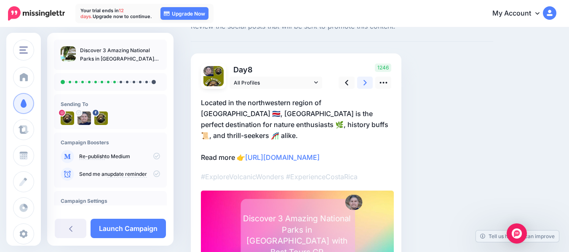
click at [367, 82] on icon at bounding box center [365, 82] width 3 height 9
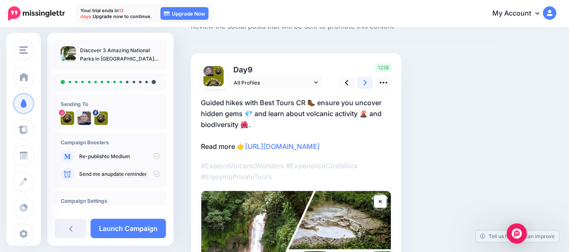
click at [367, 82] on icon at bounding box center [365, 82] width 3 height 9
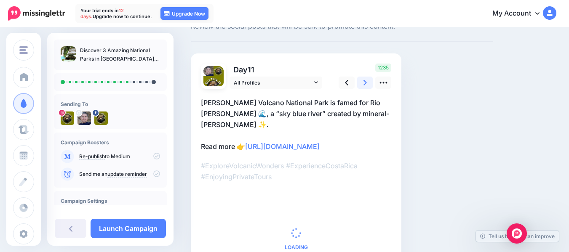
click at [367, 82] on icon at bounding box center [365, 82] width 3 height 9
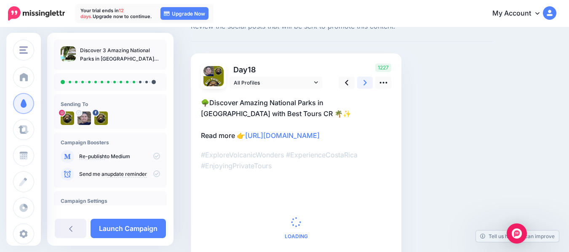
click at [367, 82] on icon at bounding box center [365, 82] width 3 height 9
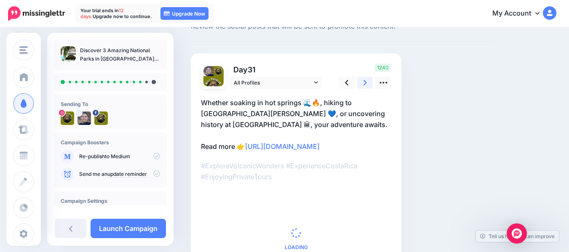
click at [367, 82] on icon at bounding box center [365, 82] width 3 height 9
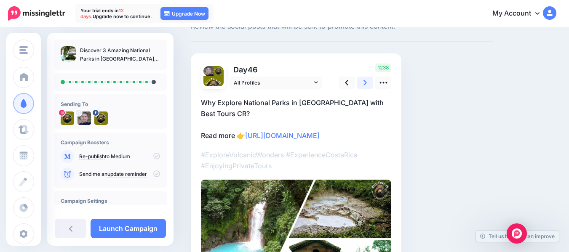
click at [367, 82] on icon at bounding box center [365, 82] width 3 height 9
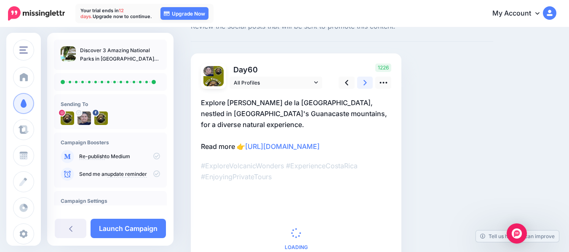
click at [367, 82] on icon at bounding box center [365, 82] width 3 height 9
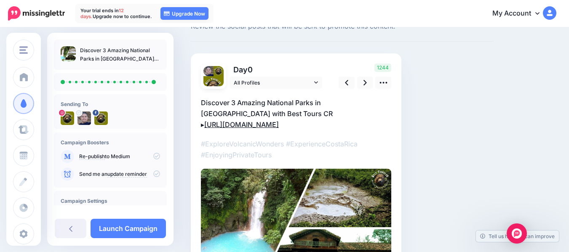
click at [279, 129] on link "https://besttourscr.com/national-parks-in-guanacaste/?utm_campaign=discover-3-a…" at bounding box center [241, 125] width 75 height 8
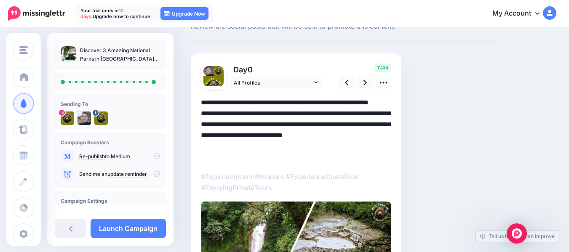
scroll to position [0, 0]
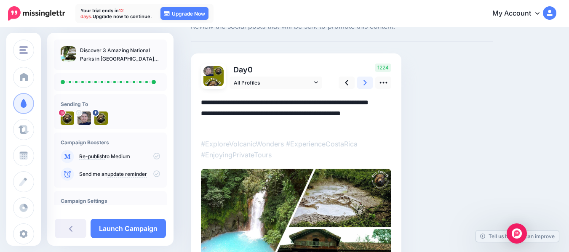
click at [366, 82] on icon at bounding box center [365, 82] width 3 height 9
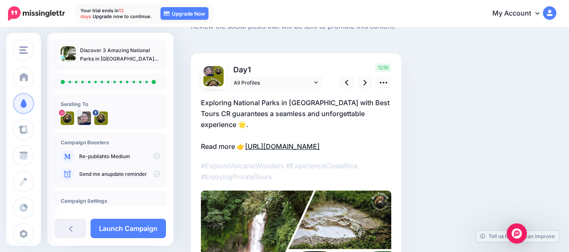
click at [320, 151] on link "https://besttourscr.com/national-parks-in-guanacaste/?utm_campaign=discover-3-a…" at bounding box center [282, 146] width 75 height 8
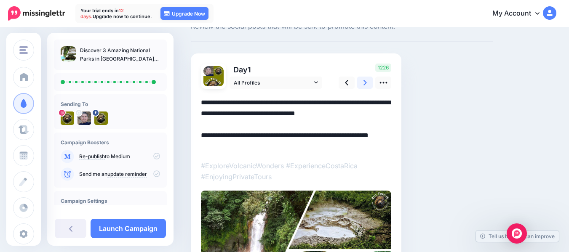
click at [365, 82] on icon at bounding box center [365, 82] width 3 height 9
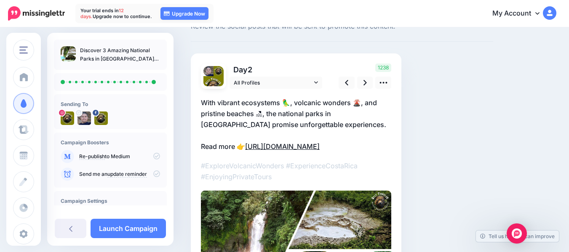
click at [320, 151] on link "https://besttourscr.com/national-parks-in-guanacaste/?utm_campaign=discover-3-a…" at bounding box center [282, 146] width 75 height 8
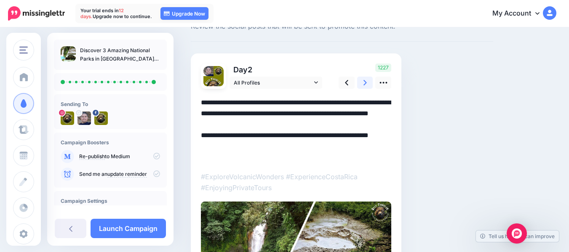
click at [363, 83] on link at bounding box center [365, 83] width 16 height 12
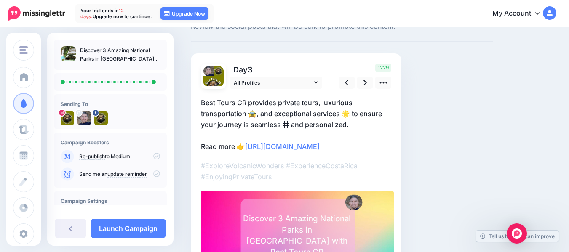
click at [381, 152] on p "Best Tours CR provides private tours, luxurious transportation 🚖, and exception…" at bounding box center [296, 124] width 190 height 55
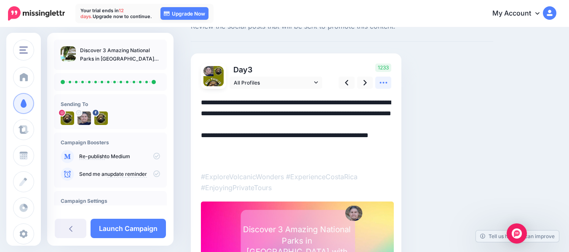
click at [381, 83] on icon at bounding box center [383, 82] width 9 height 9
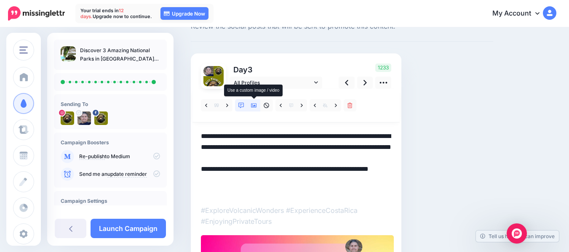
click at [254, 105] on icon at bounding box center [254, 106] width 6 height 6
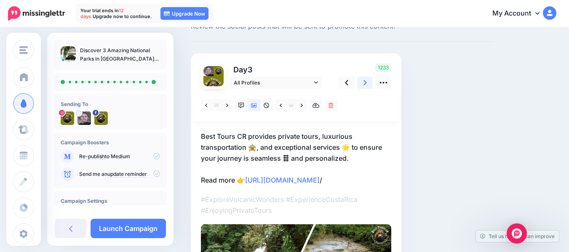
click at [366, 85] on icon at bounding box center [365, 82] width 3 height 9
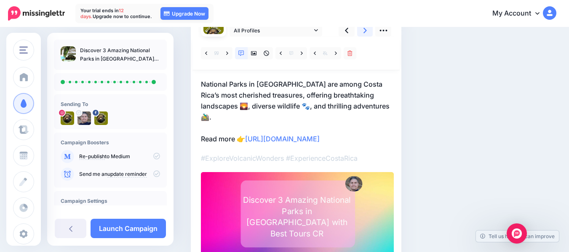
scroll to position [85, 0]
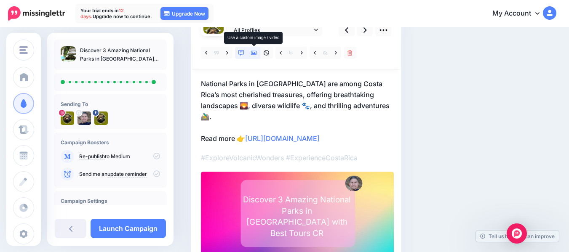
click at [253, 55] on icon at bounding box center [254, 53] width 6 height 4
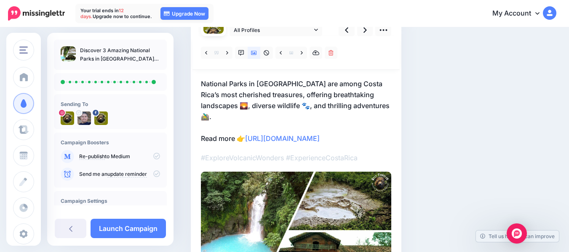
click at [377, 144] on p "National Parks in Guanacaste are among Costa Rica’s most cherished treasures, o…" at bounding box center [296, 111] width 190 height 66
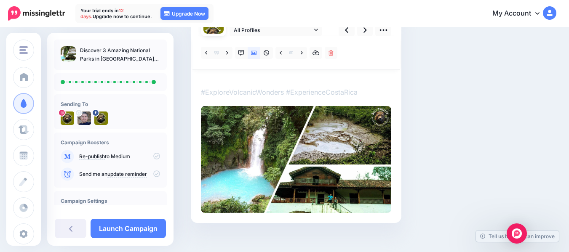
scroll to position [0, 0]
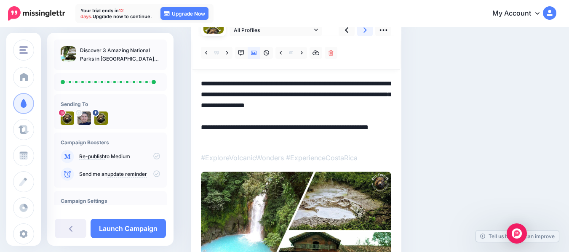
click at [363, 31] on link at bounding box center [365, 30] width 16 height 12
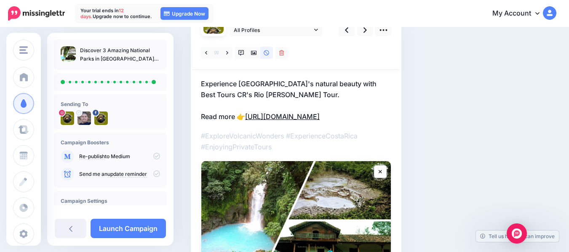
click at [320, 121] on link "https://besttourscr.com/national-parks-in-guanacaste/?utm_campaign=discover-3-a…" at bounding box center [282, 117] width 75 height 8
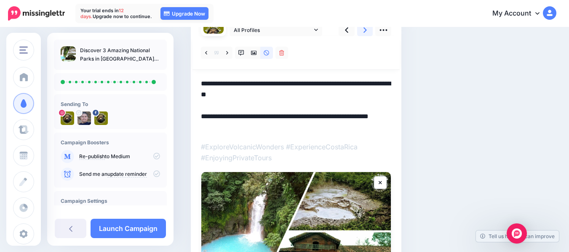
click at [370, 32] on link at bounding box center [365, 30] width 16 height 12
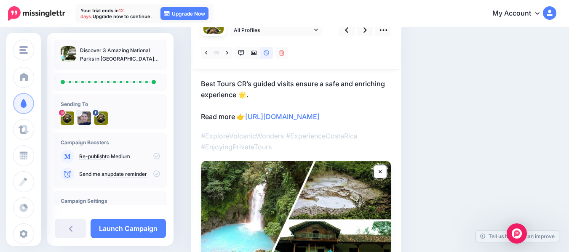
click at [387, 122] on p "Best Tours CR’s guided visits ensure a safe and enriching experience 🌟. Read mo…" at bounding box center [296, 100] width 190 height 44
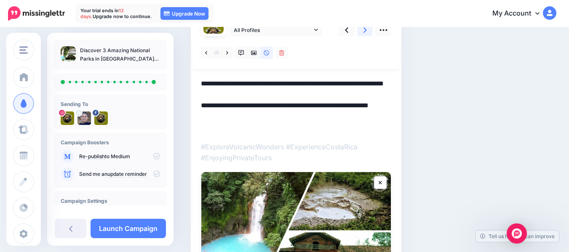
click at [365, 32] on icon at bounding box center [365, 29] width 3 height 5
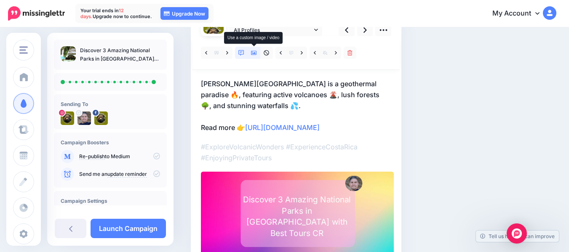
click at [255, 54] on icon at bounding box center [254, 53] width 6 height 4
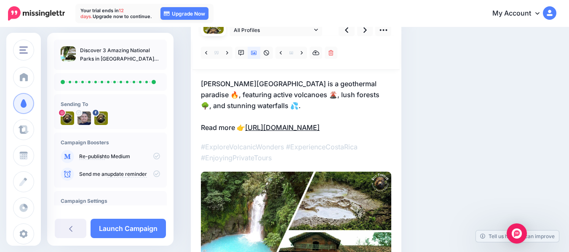
click at [294, 132] on link "https://besttourscr.com/national-parks-in-guanacaste/?utm_campaign=discover-3-a…" at bounding box center [282, 127] width 75 height 8
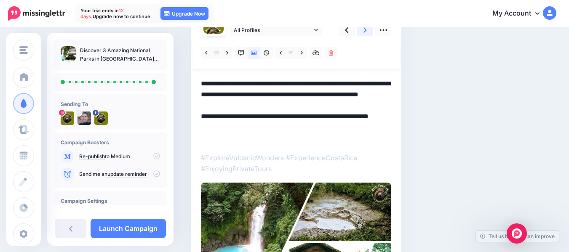
click at [365, 32] on icon at bounding box center [365, 29] width 3 height 5
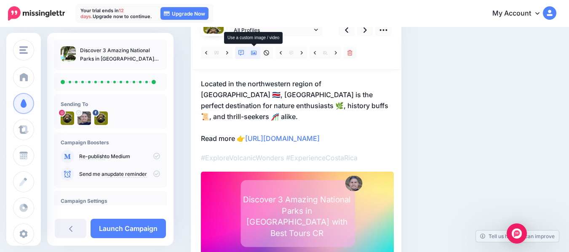
click at [255, 55] on icon at bounding box center [254, 53] width 6 height 4
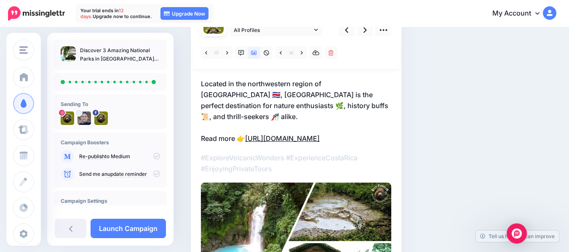
click at [320, 143] on link "https://besttourscr.com/national-parks-in-guanacaste/?utm_campaign=discover-3-a…" at bounding box center [282, 138] width 75 height 8
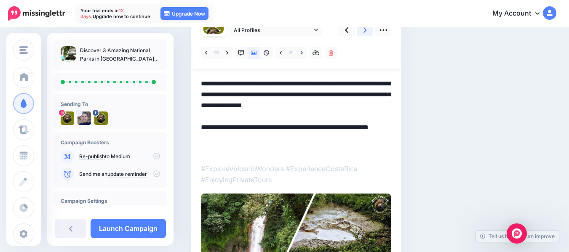
click at [365, 35] on icon at bounding box center [365, 30] width 3 height 9
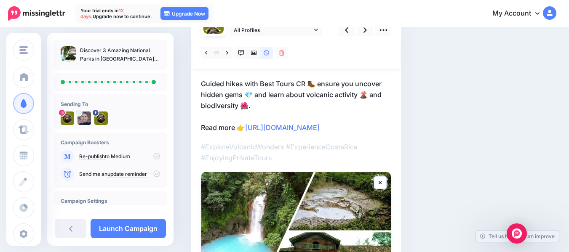
click at [383, 133] on p "Guided hikes with Best Tours CR 🥾 ensure you uncover hidden gems 💎 and learn ab…" at bounding box center [296, 105] width 190 height 55
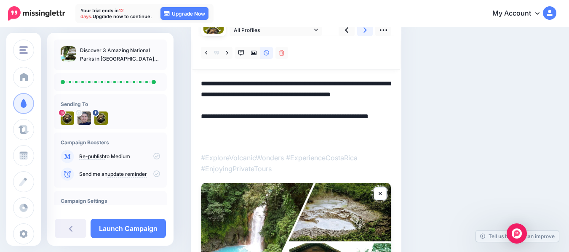
click at [365, 32] on icon at bounding box center [365, 29] width 3 height 5
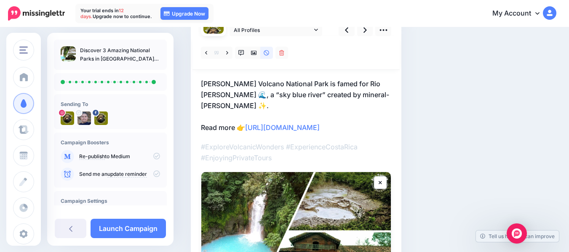
click at [382, 133] on p "Tenorio Volcano National Park is famed for Rio Celeste 🌊, a “sky blue river” cr…" at bounding box center [296, 105] width 190 height 55
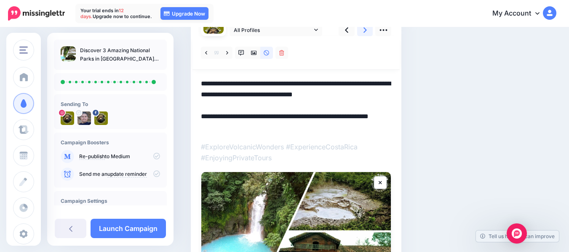
click at [364, 32] on icon at bounding box center [365, 30] width 3 height 9
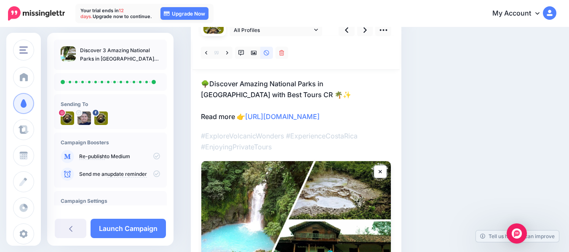
click at [364, 158] on div at bounding box center [296, 171] width 190 height 271
click at [320, 121] on link "https://besttourscr.com/national-parks-in-guanacaste/?utm_campaign=discover-3-a…" at bounding box center [282, 117] width 75 height 8
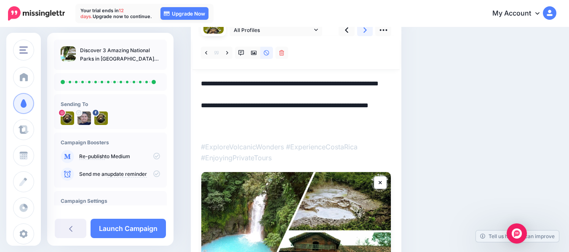
click at [367, 32] on link at bounding box center [365, 30] width 16 height 12
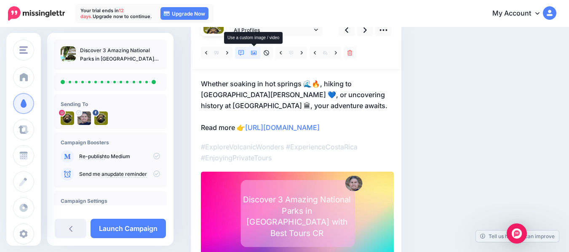
click at [253, 53] on icon at bounding box center [254, 53] width 6 height 6
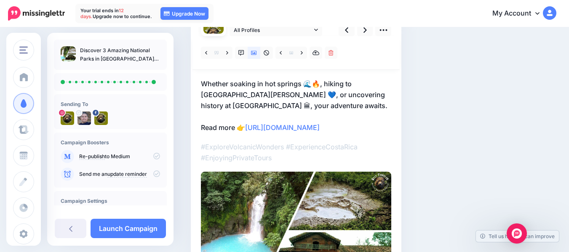
click at [320, 132] on link "https://besttourscr.com/national-parks-in-guanacaste/?utm_campaign=discover-3-a…" at bounding box center [282, 127] width 75 height 8
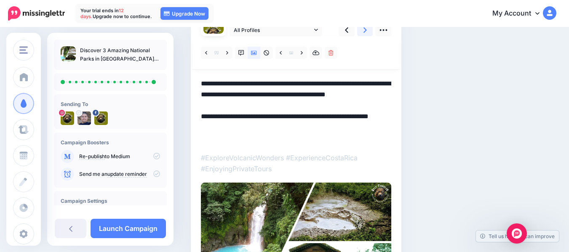
click at [365, 33] on icon at bounding box center [365, 30] width 3 height 9
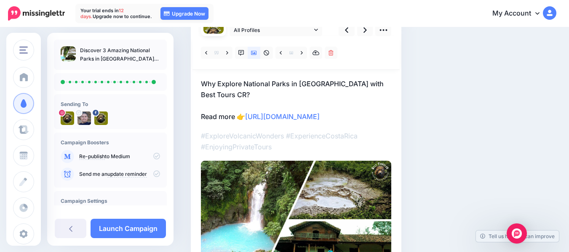
click at [385, 122] on p "Why Explore National Parks in Guanacaste with Best Tours CR? Read more 👉 https:…" at bounding box center [296, 100] width 190 height 44
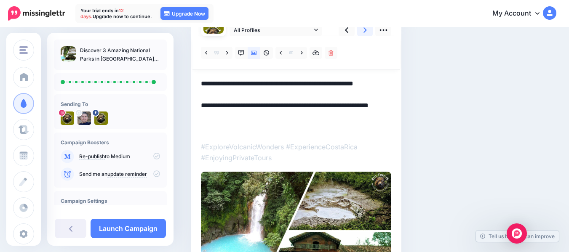
click at [366, 32] on icon at bounding box center [365, 30] width 3 height 9
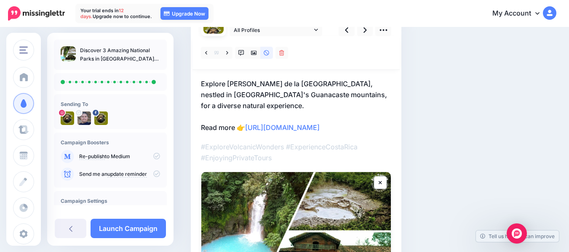
click at [380, 133] on p "Explore Rincon de la Vieja National Park, nestled in Costa Rica's Guanacaste mo…" at bounding box center [296, 105] width 190 height 55
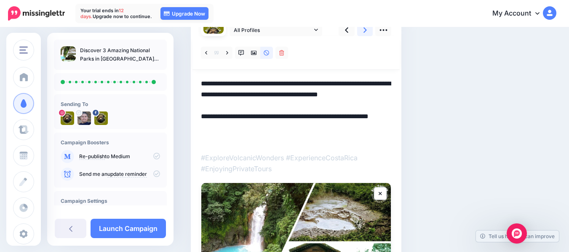
type textarea "**********"
click at [362, 32] on link at bounding box center [365, 30] width 16 height 12
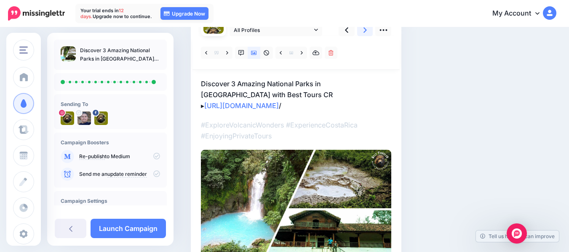
click at [366, 30] on icon at bounding box center [365, 29] width 3 height 5
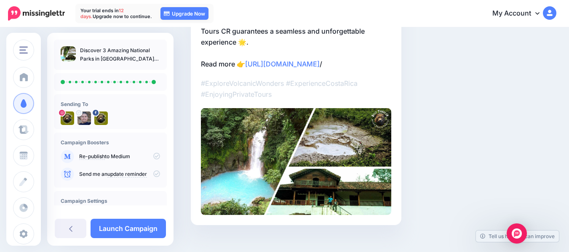
scroll to position [160, 0]
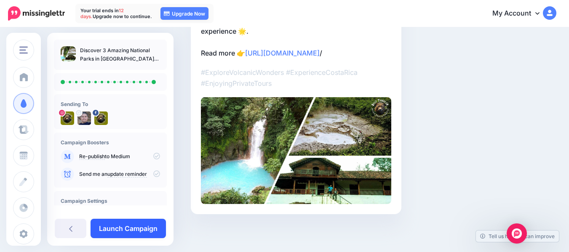
click at [122, 228] on link "Launch Campaign" at bounding box center [128, 228] width 75 height 19
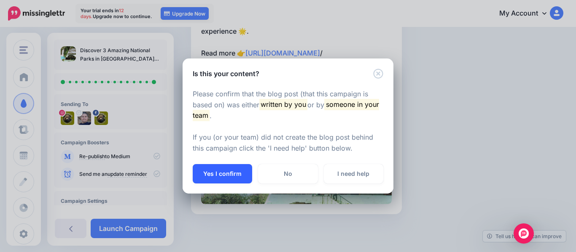
click at [231, 173] on button "Yes I confirm" at bounding box center [222, 173] width 59 height 19
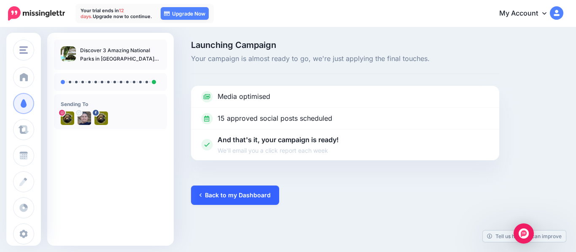
click at [235, 195] on link "Back to my Dashboard" at bounding box center [235, 195] width 88 height 19
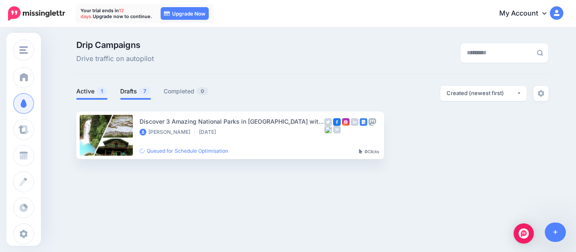
click at [131, 91] on link "Drafts 7" at bounding box center [135, 91] width 31 height 10
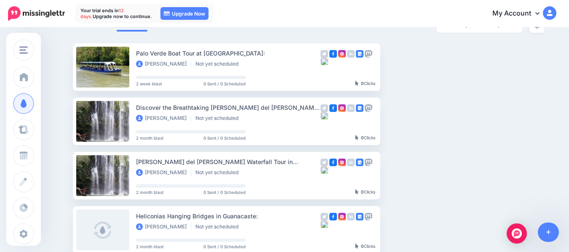
scroll to position [19, 0]
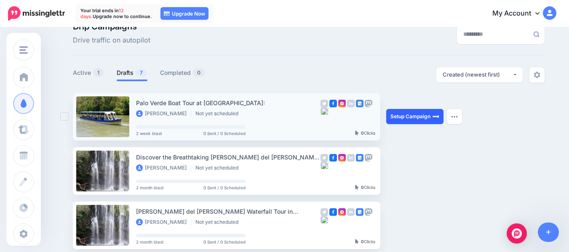
click at [429, 113] on link "Setup Campaign" at bounding box center [414, 116] width 57 height 15
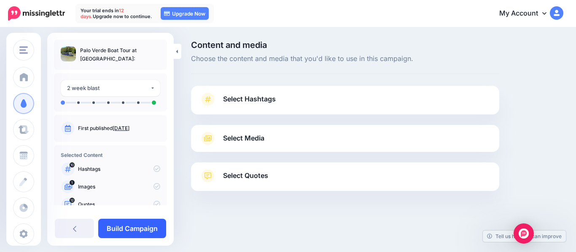
click at [150, 228] on link "Build Campaign" at bounding box center [132, 228] width 68 height 19
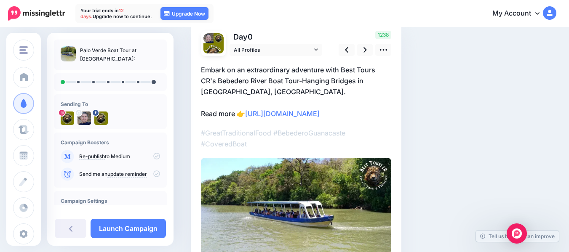
scroll to position [64, 0]
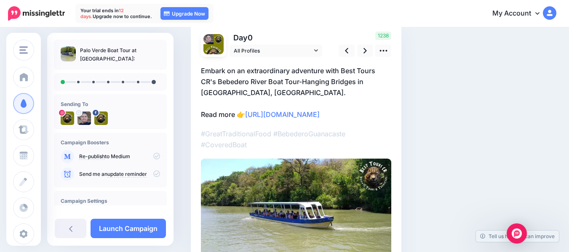
click at [359, 161] on div at bounding box center [296, 161] width 190 height 209
click at [320, 119] on link "[URL][DOMAIN_NAME]" at bounding box center [282, 114] width 75 height 8
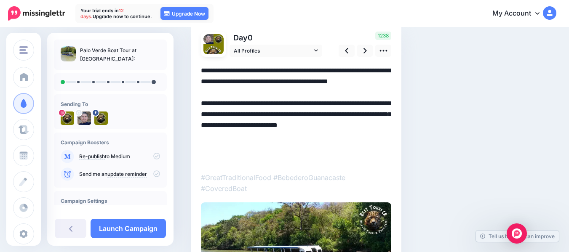
scroll to position [0, 0]
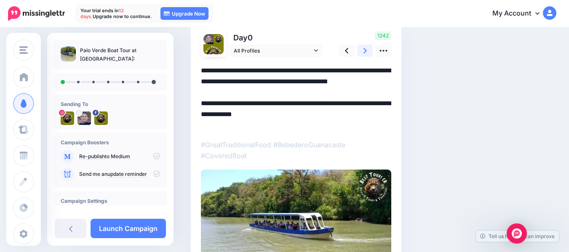
click at [363, 49] on link at bounding box center [365, 51] width 16 height 12
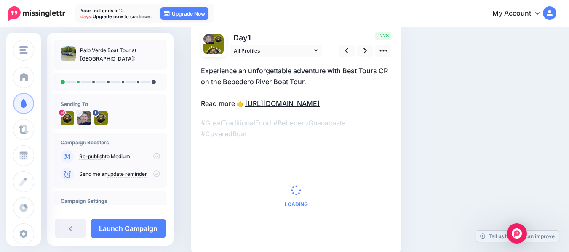
click at [320, 108] on link "[URL][DOMAIN_NAME]" at bounding box center [282, 103] width 75 height 8
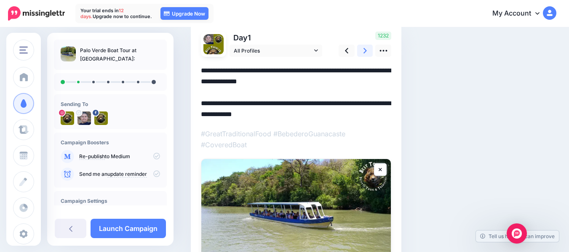
click at [364, 53] on icon at bounding box center [365, 50] width 3 height 5
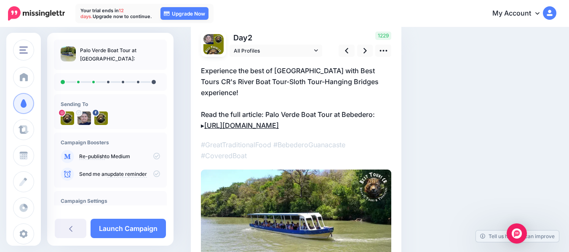
click at [279, 122] on link "https://besttourscr.com/tours/palo-verde-boat-tour-at-bebedero-guanacaste/?utm_…" at bounding box center [241, 125] width 75 height 8
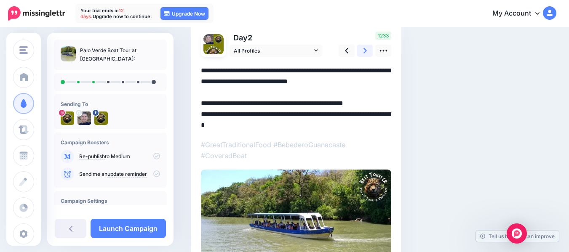
click at [366, 51] on icon at bounding box center [365, 50] width 3 height 5
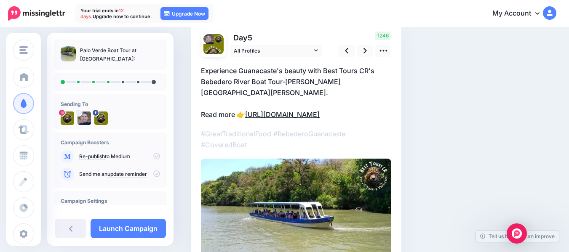
click at [320, 119] on link "https://besttourscr.com/tours/palo-verde-boat-tour-at-bebedero-guanacaste/?utm_…" at bounding box center [282, 114] width 75 height 8
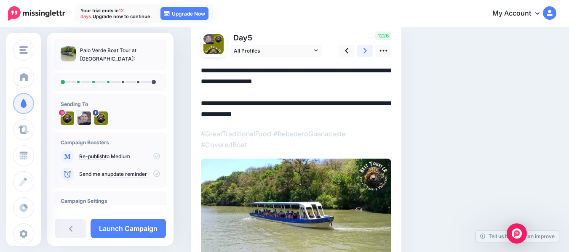
click at [367, 52] on link at bounding box center [365, 51] width 16 height 12
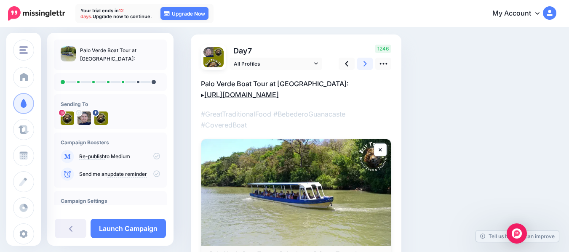
scroll to position [64, 0]
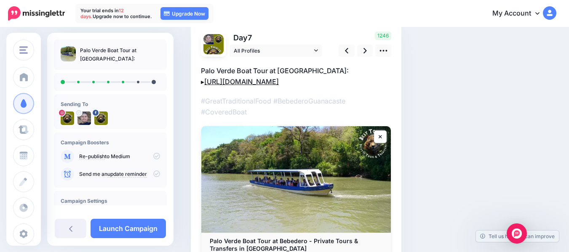
click at [279, 86] on link "https://besttourscr.com/tours/palo-verde-boat-tour-at-bebedero-guanacaste/?utm_…" at bounding box center [241, 82] width 75 height 8
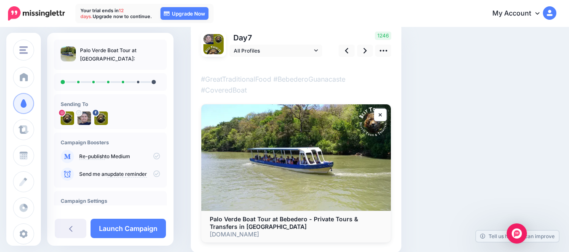
scroll to position [0, 0]
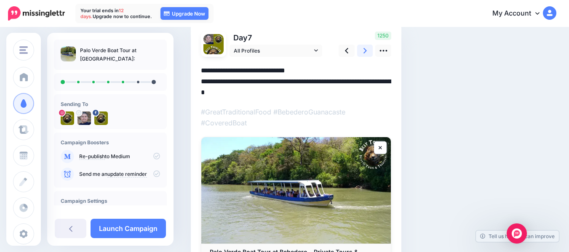
click at [365, 51] on icon at bounding box center [365, 50] width 3 height 5
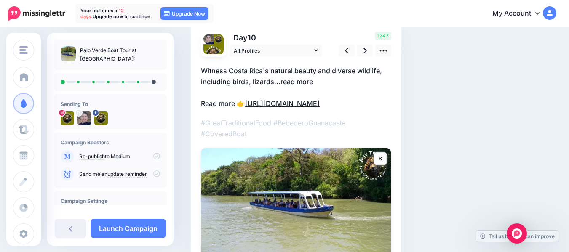
click at [320, 108] on link "https://besttourscr.com/tours/palo-verde-boat-tour-at-bebedero-guanacaste/?utm_…" at bounding box center [282, 103] width 75 height 8
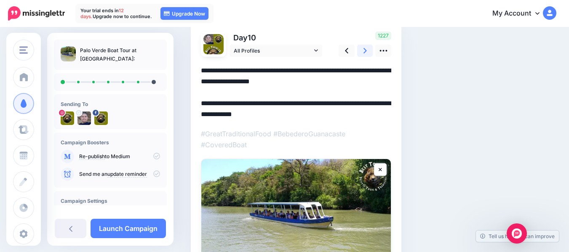
click at [366, 50] on icon at bounding box center [365, 50] width 3 height 5
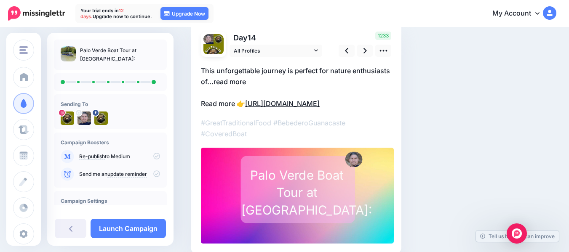
click at [320, 108] on link "https://besttourscr.com/tours/palo-verde-boat-tour-at-bebedero-guanacaste/?utm_…" at bounding box center [282, 103] width 75 height 8
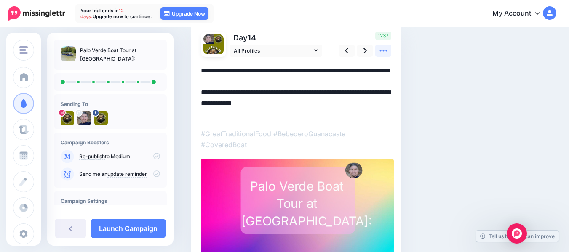
type textarea "**********"
click at [381, 52] on icon at bounding box center [383, 50] width 9 height 9
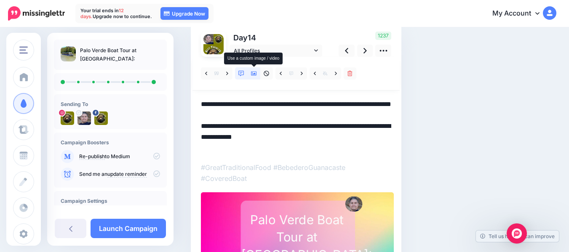
click at [254, 71] on icon at bounding box center [254, 74] width 6 height 6
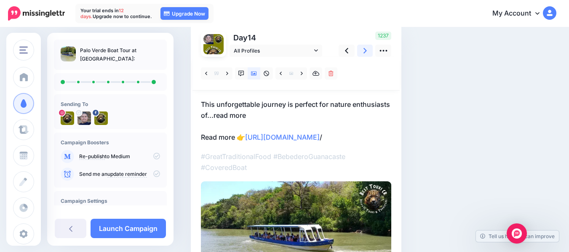
click at [365, 54] on icon at bounding box center [365, 50] width 3 height 9
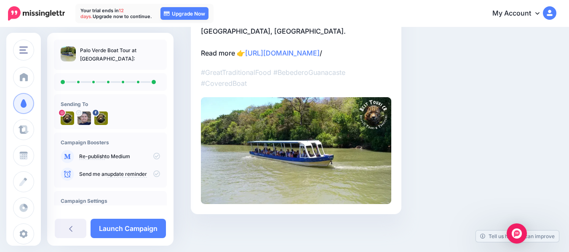
scroll to position [171, 0]
click at [137, 228] on link "Launch Campaign" at bounding box center [128, 228] width 75 height 19
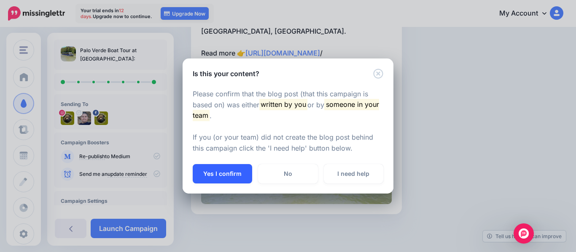
click at [230, 169] on button "Yes I confirm" at bounding box center [222, 173] width 59 height 19
